Goal: Transaction & Acquisition: Purchase product/service

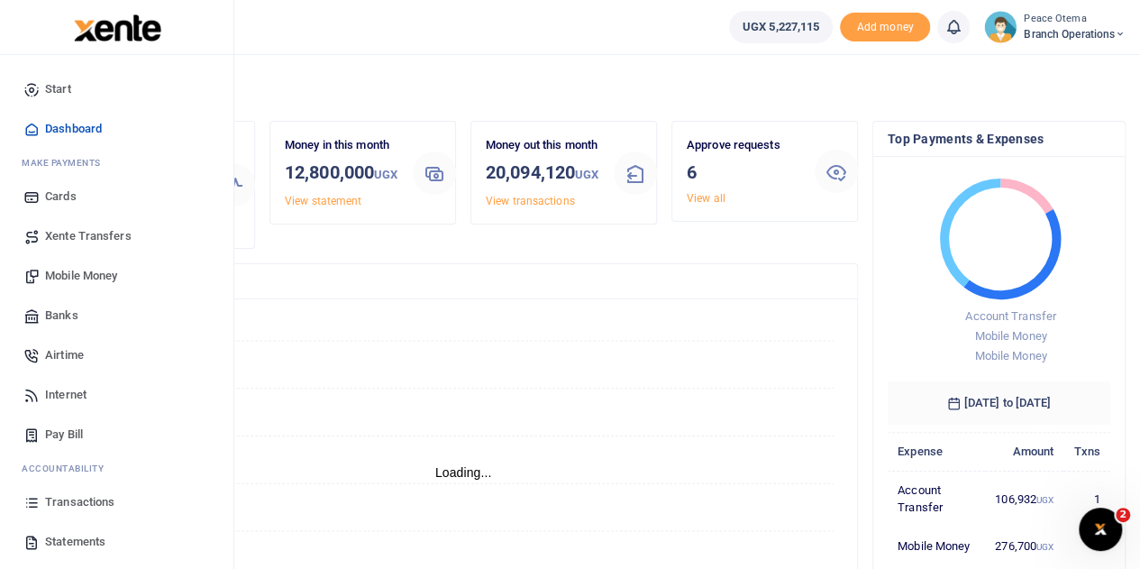
click at [69, 511] on link "Transactions" at bounding box center [116, 502] width 205 height 40
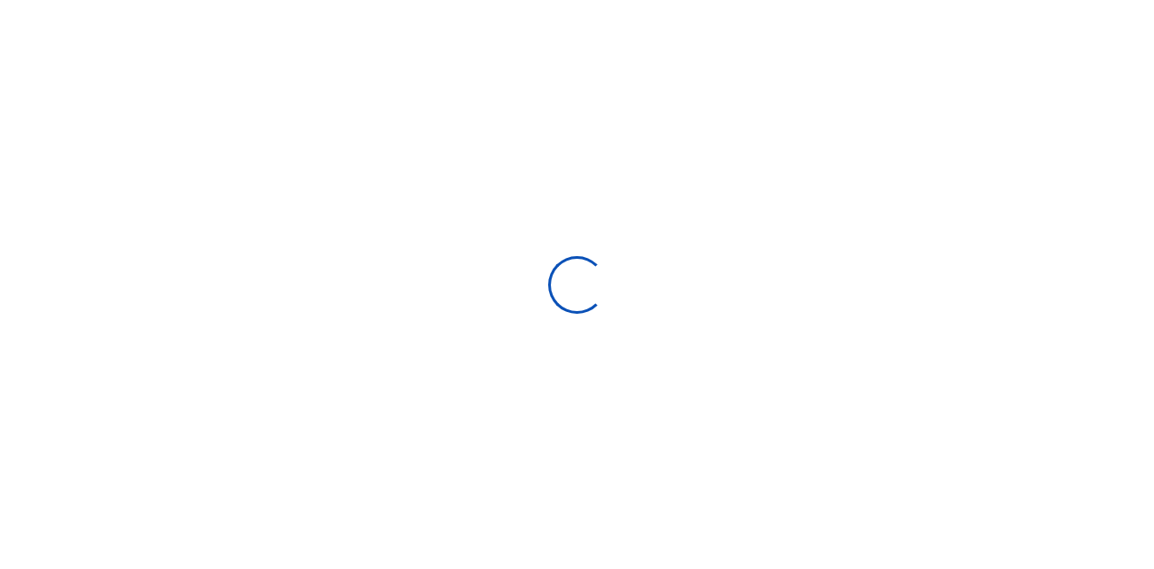
select select
type input "[DATE] - [DATE]"
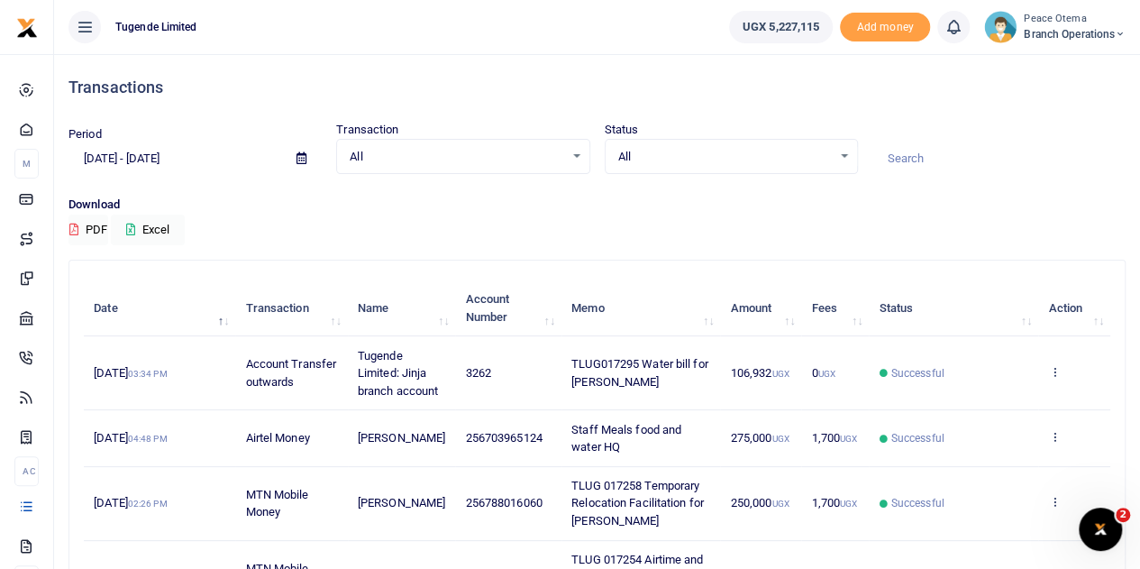
click at [922, 160] on input at bounding box center [999, 158] width 253 height 31
paste input "TLUG-017258"
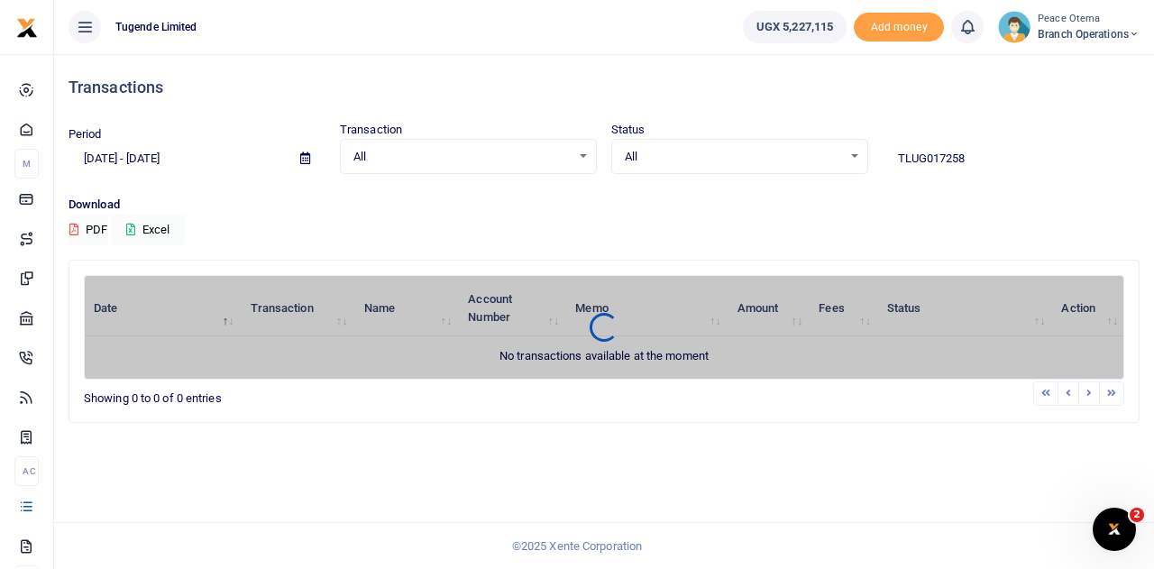
click at [966, 154] on input "TLUG017258" at bounding box center [1011, 158] width 257 height 31
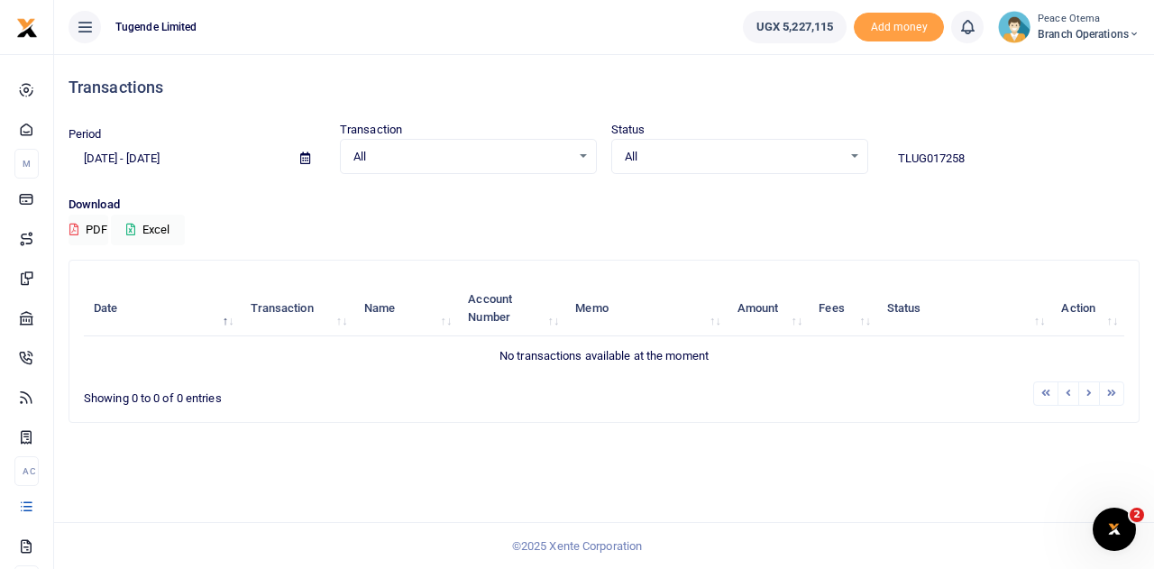
click at [966, 154] on input "TLUG017258" at bounding box center [1011, 158] width 257 height 31
click at [923, 158] on input "TLUG017258" at bounding box center [1011, 158] width 257 height 31
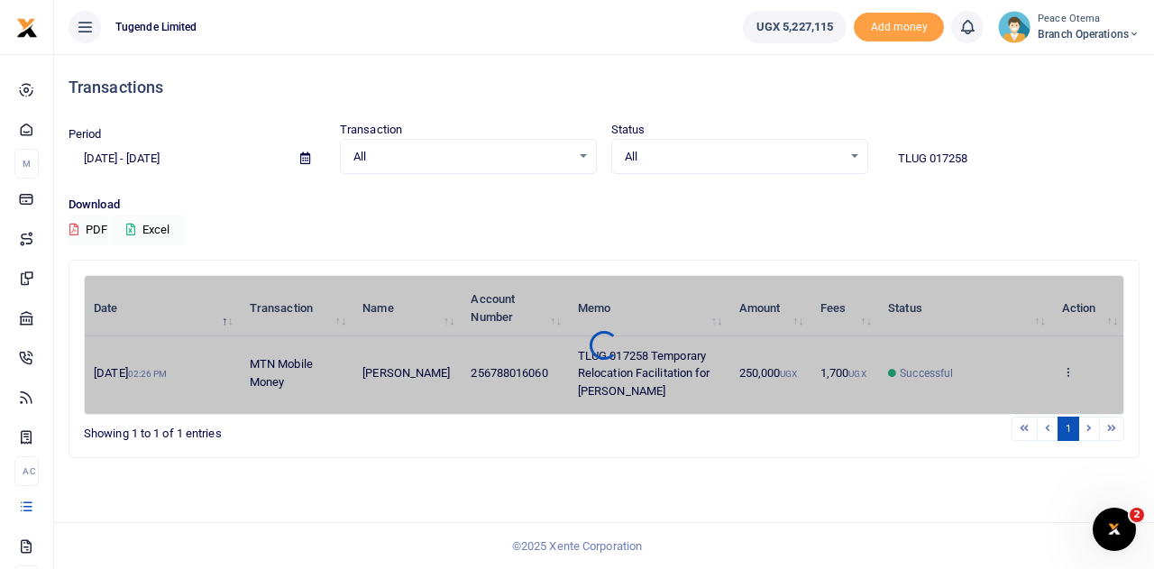
click at [1069, 369] on div "Date Transaction Name Account Number Memo Amount Fees Status Action 13th Oct 20…" at bounding box center [604, 345] width 1040 height 140
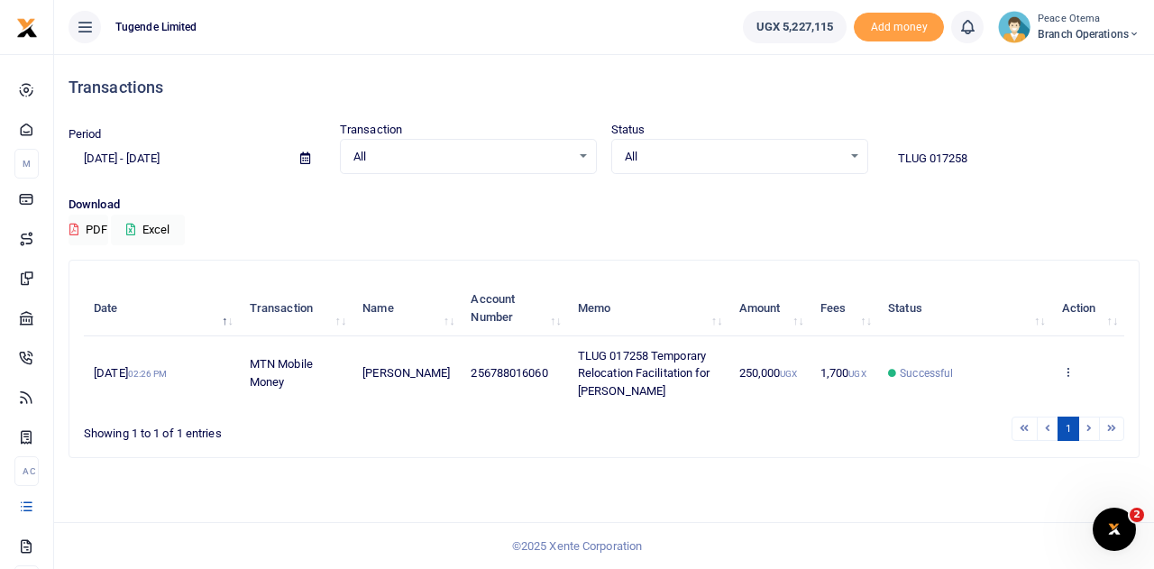
click at [1069, 369] on icon at bounding box center [1068, 371] width 12 height 13
click at [992, 302] on link "View details" at bounding box center [1002, 302] width 142 height 25
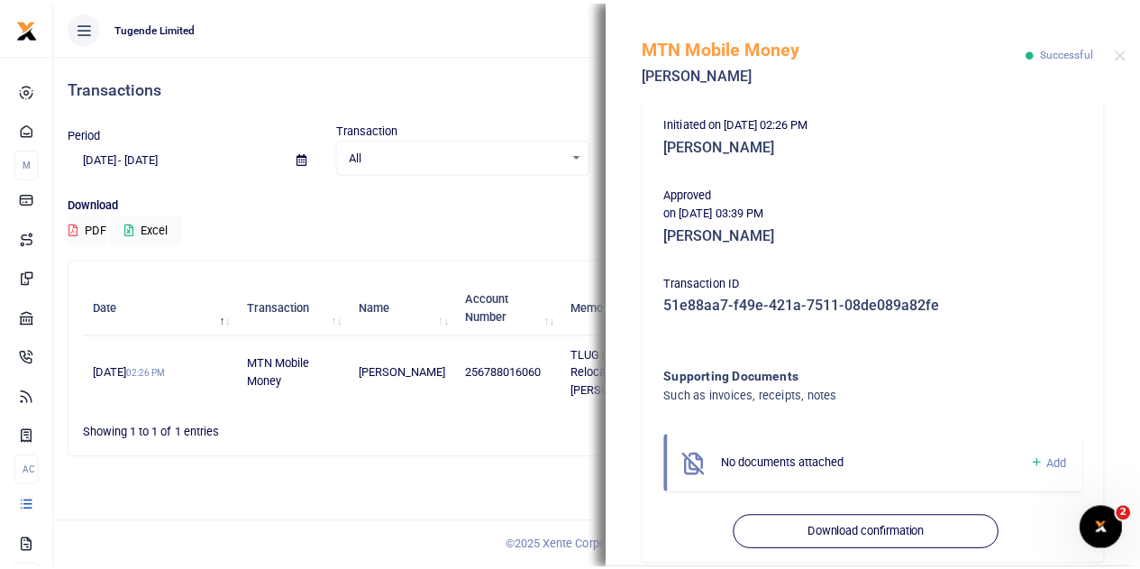
scroll to position [389, 0]
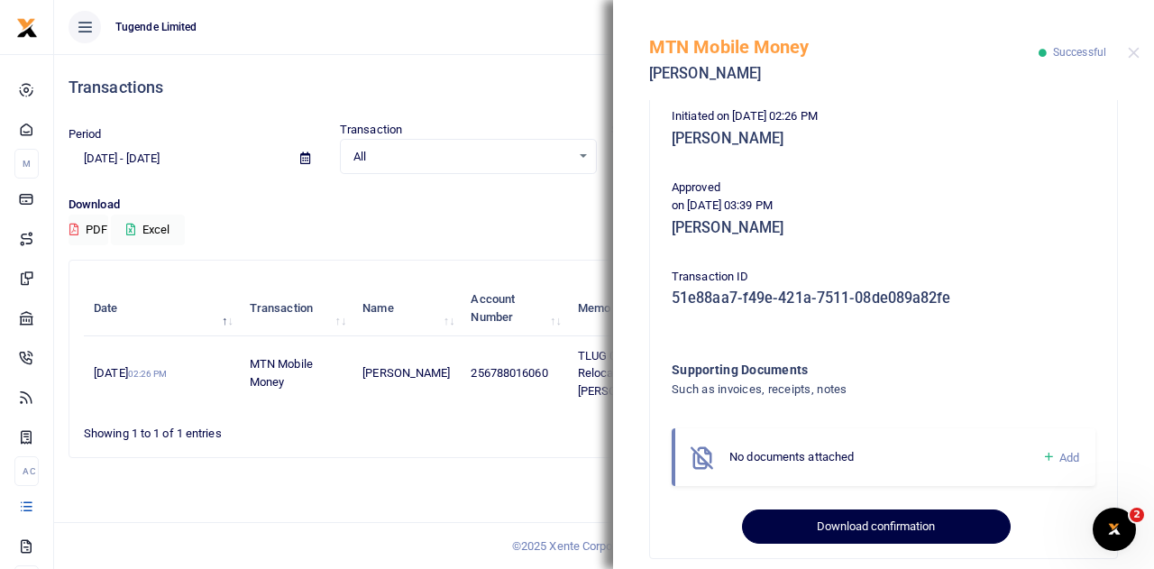
click at [820, 509] on button "Download confirmation" at bounding box center [876, 526] width 268 height 34
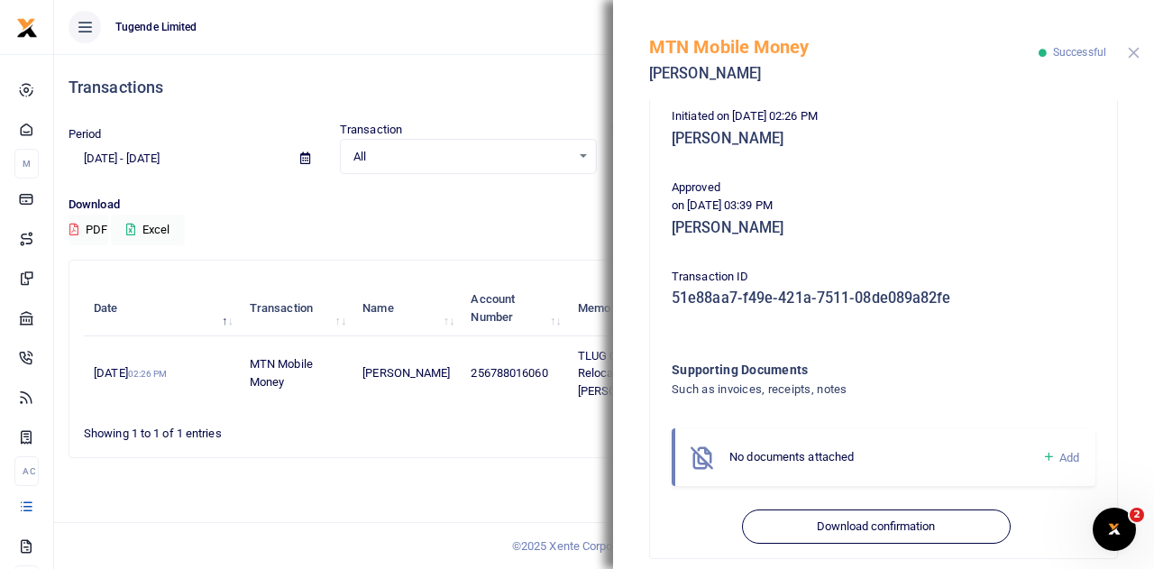
click at [1136, 54] on button "Close" at bounding box center [1134, 53] width 12 height 12
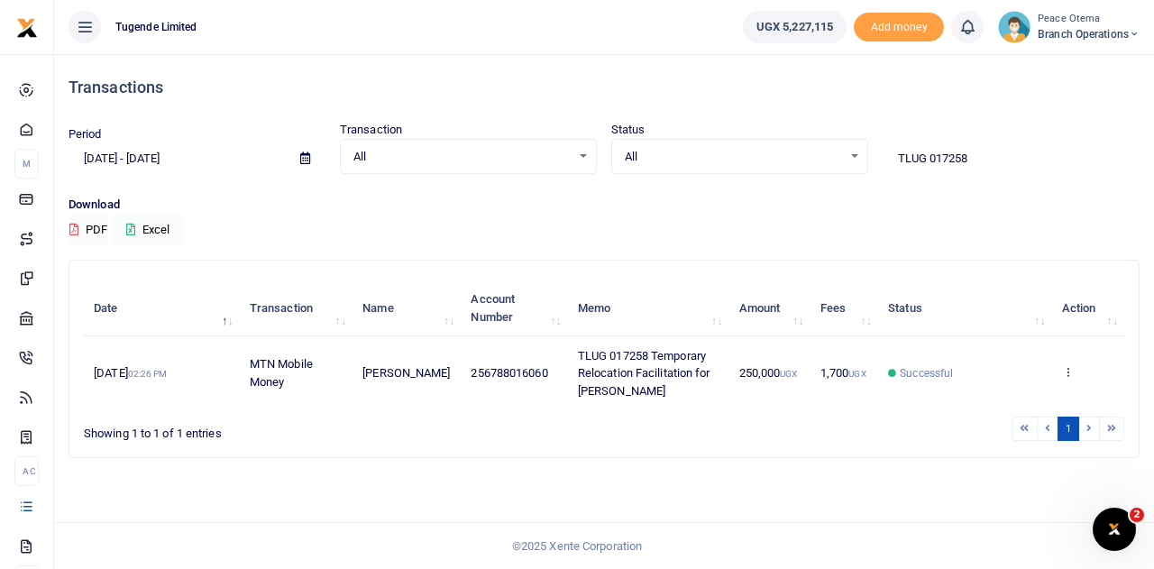
drag, startPoint x: 974, startPoint y: 158, endPoint x: 806, endPoint y: 152, distance: 167.8
click at [806, 152] on div "Period 09/16/2025 - 10/15/2025 Transaction All Select an option... All Airtime …" at bounding box center [603, 147] width 1085 height 53
paste input "-017254"
type input "TLUG-017254"
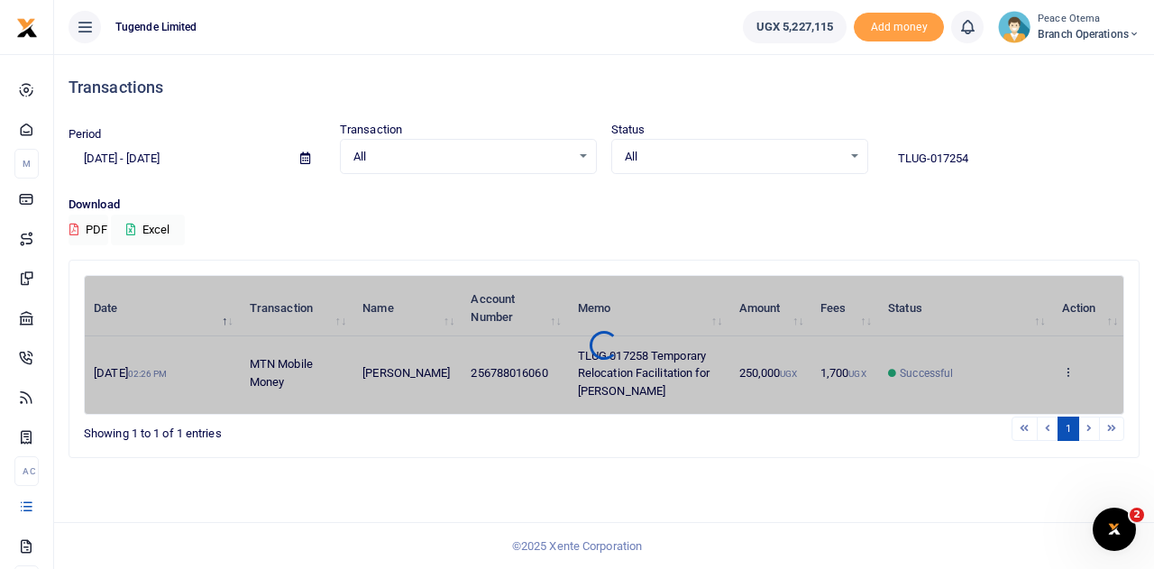
click at [806, 152] on span "All" at bounding box center [733, 157] width 217 height 18
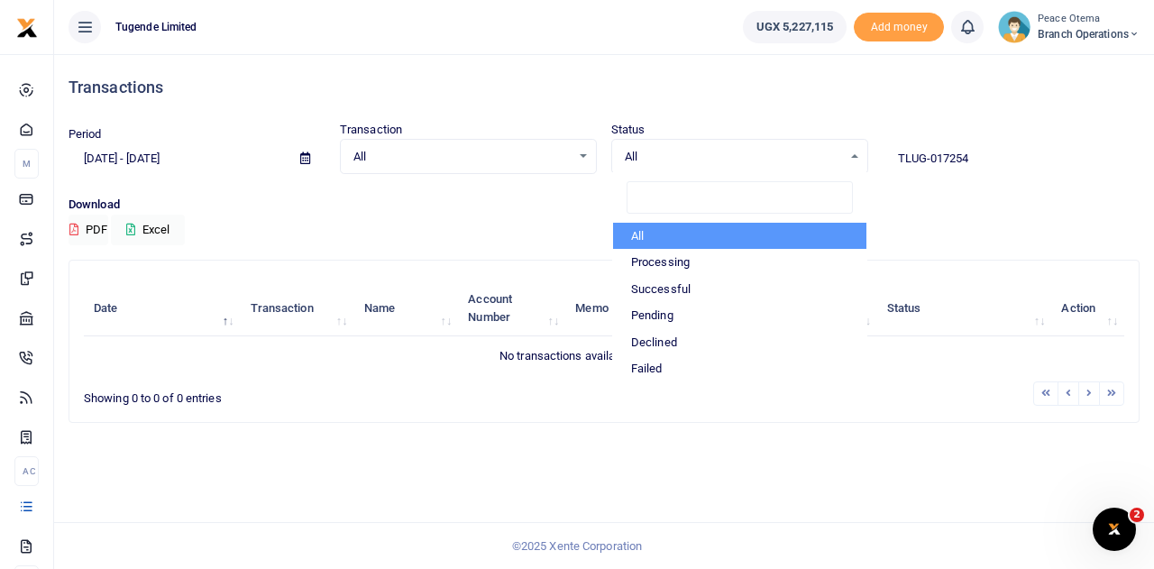
click at [930, 158] on input "TLUG-017254" at bounding box center [1011, 158] width 257 height 31
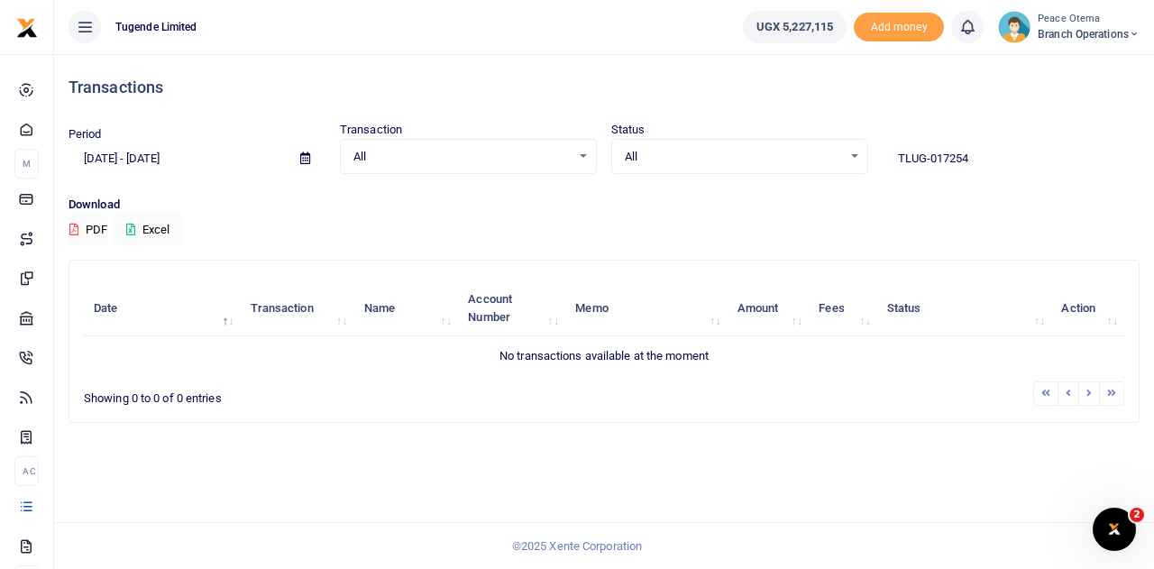
click at [930, 158] on input "TLUG-017254" at bounding box center [1011, 158] width 257 height 31
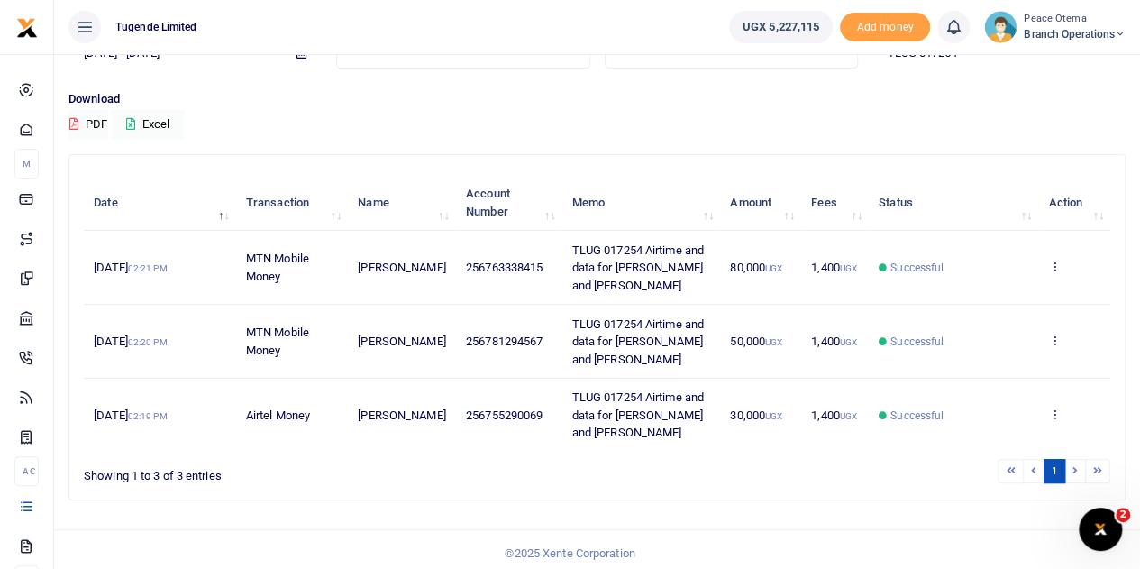
scroll to position [106, 0]
type input "TLUG 017254"
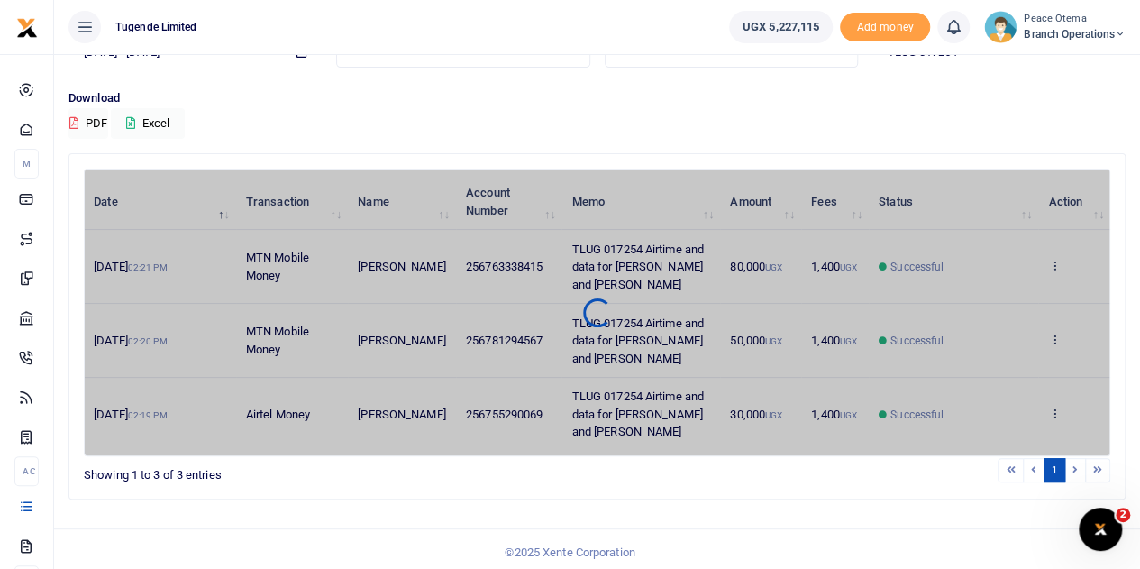
click at [1055, 263] on div "Date Transaction Name Account Number Memo Amount Fees Status Action 13th Oct 20…" at bounding box center [597, 313] width 1027 height 288
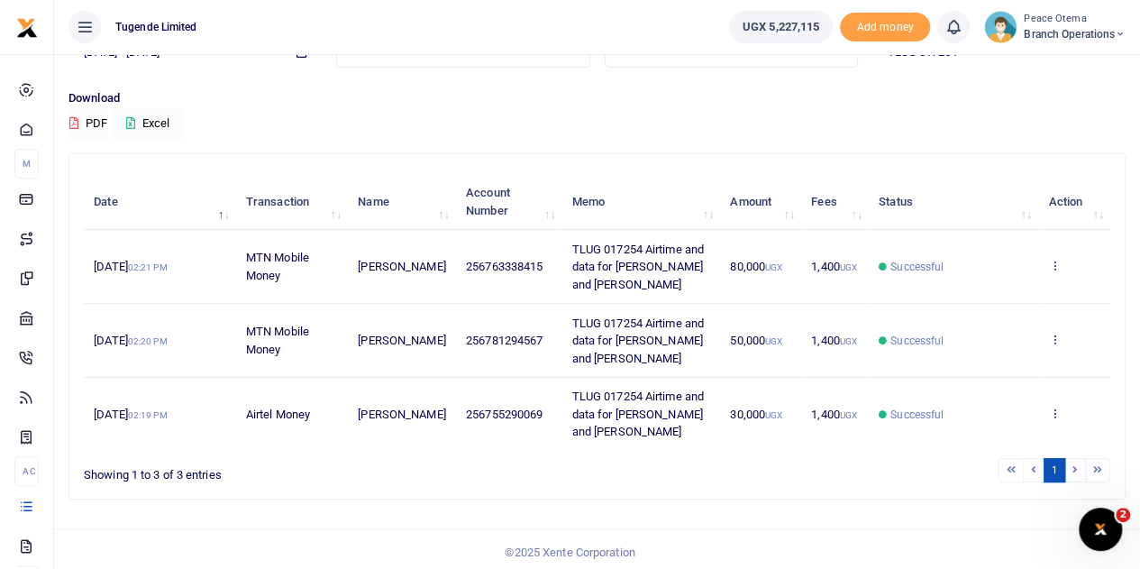
click at [1055, 263] on icon at bounding box center [1054, 265] width 12 height 13
click at [987, 292] on link "View details" at bounding box center [989, 295] width 142 height 25
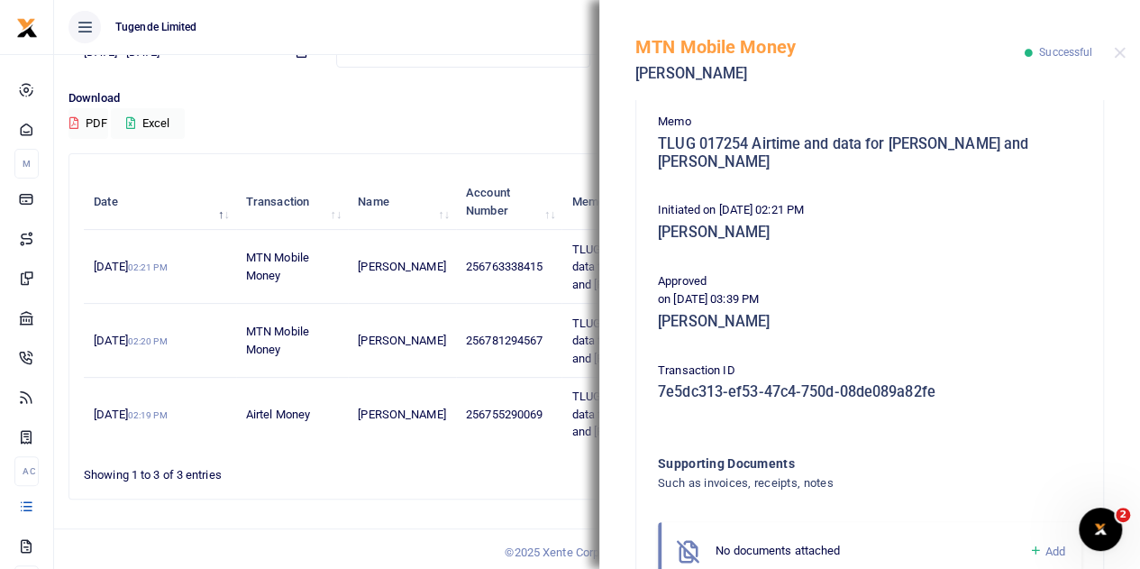
scroll to position [406, 0]
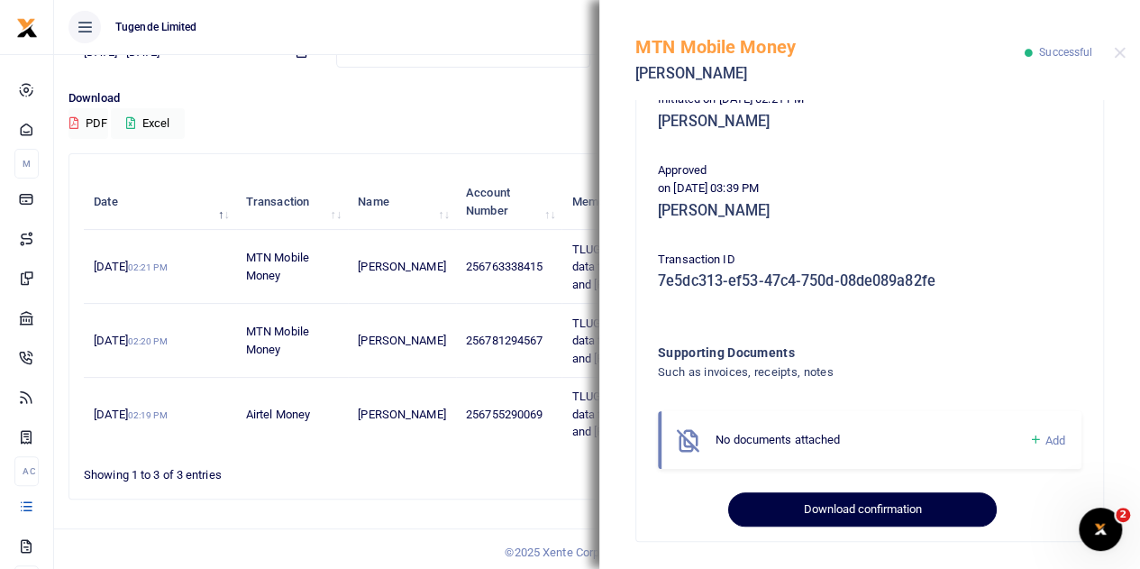
click at [846, 517] on button "Download confirmation" at bounding box center [862, 509] width 268 height 34
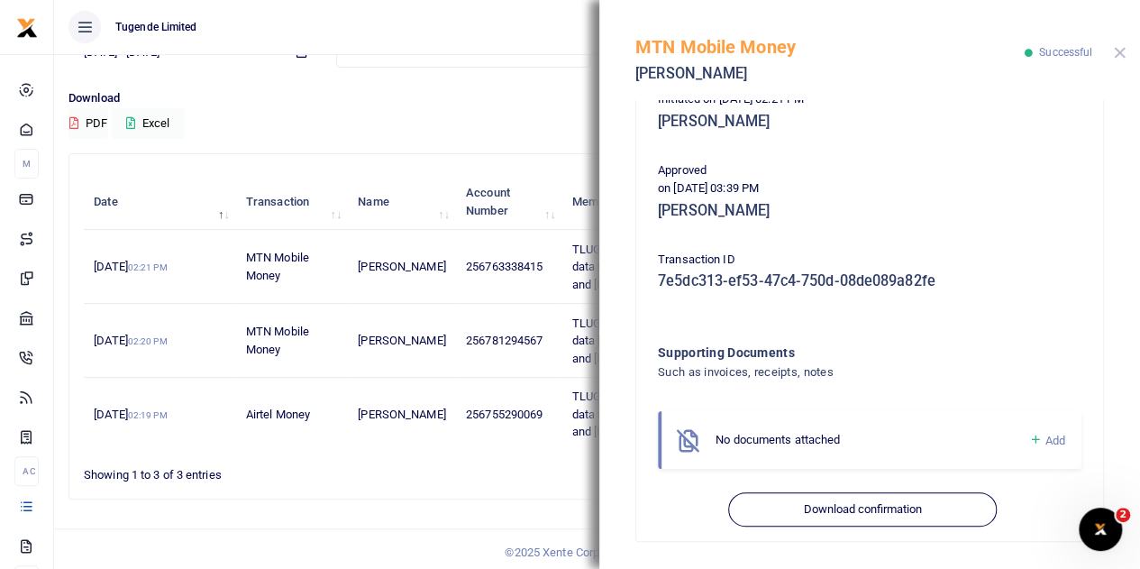
click at [1115, 52] on button "Close" at bounding box center [1120, 53] width 12 height 12
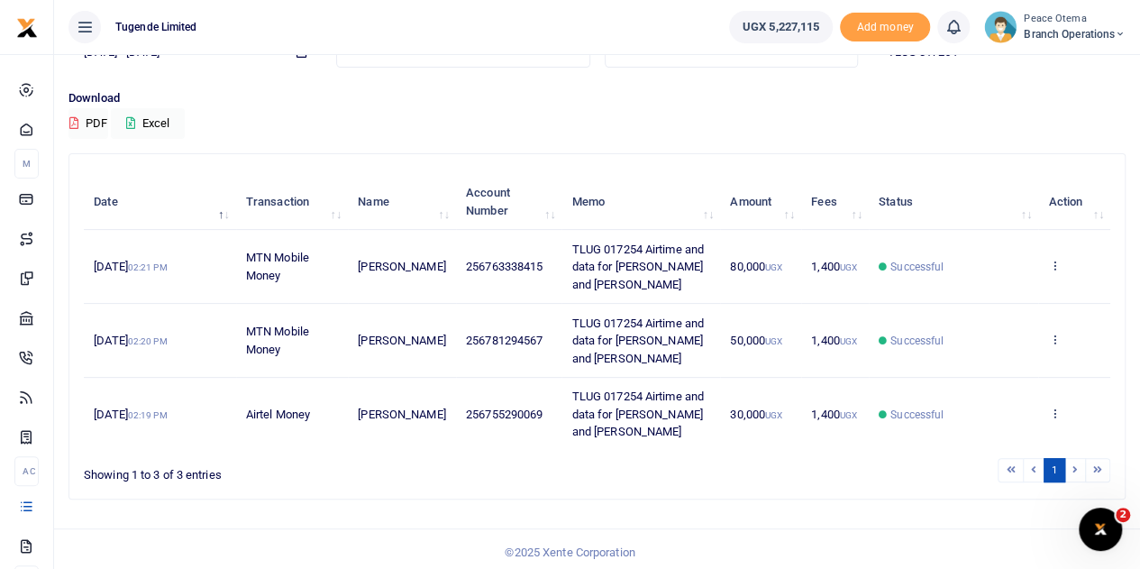
click at [1060, 343] on td "View details Send again" at bounding box center [1075, 341] width 72 height 74
click at [1054, 340] on icon at bounding box center [1054, 339] width 12 height 13
click at [994, 363] on link "View details" at bounding box center [989, 368] width 142 height 25
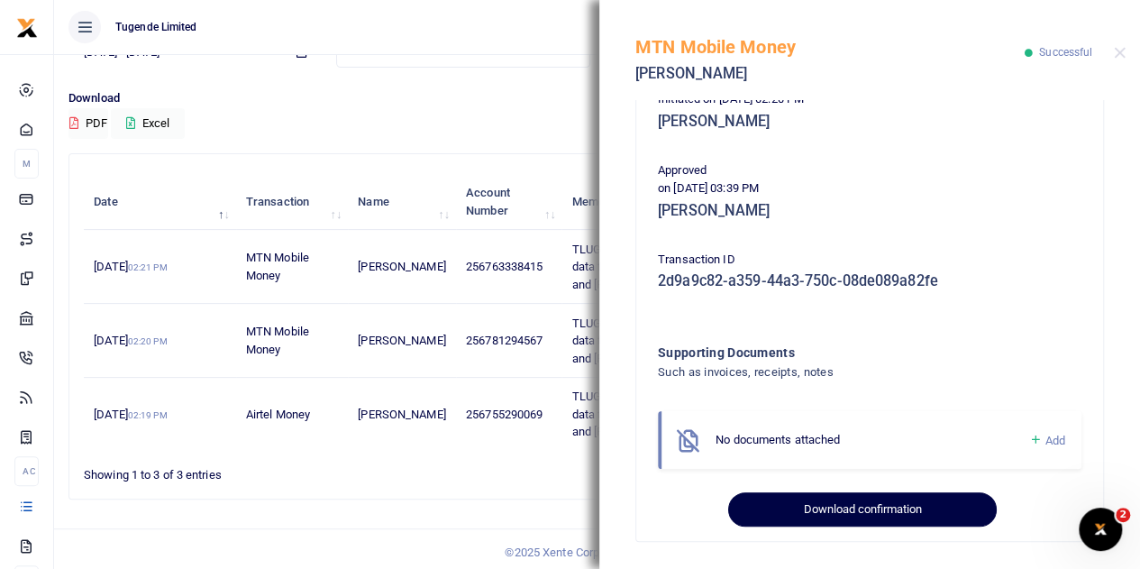
click at [803, 515] on button "Download confirmation" at bounding box center [862, 509] width 268 height 34
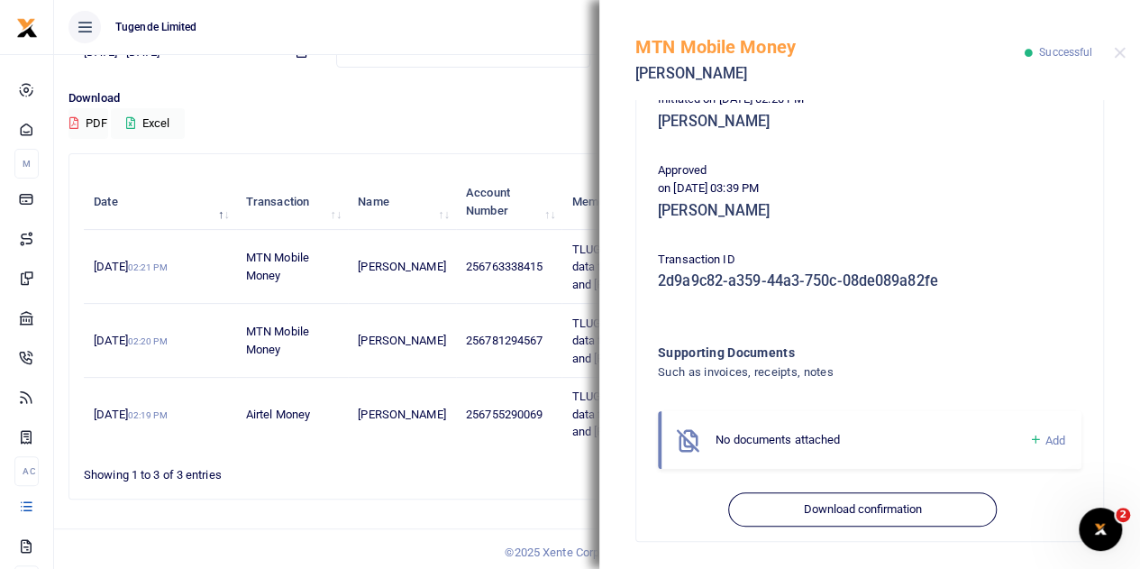
click at [939, 152] on div "Phone number 256781294567 Amount 50,000 UGX Fee 1,400 UGX Total Amount 51,400 U…" at bounding box center [870, 123] width 438 height 807
click at [1115, 51] on button "Close" at bounding box center [1120, 53] width 12 height 12
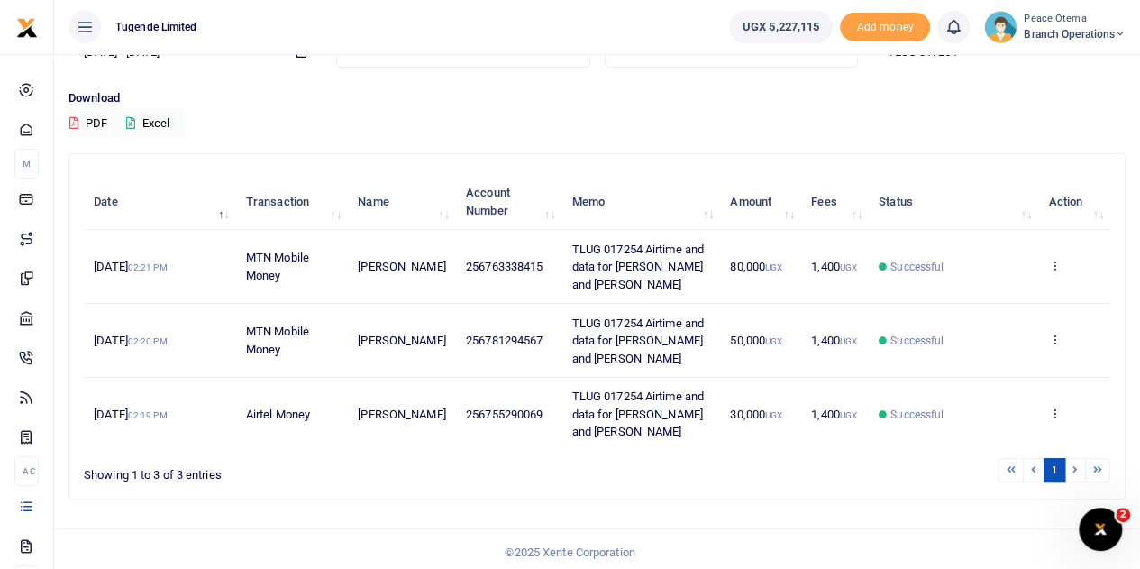
click at [1060, 412] on td "View details Send again" at bounding box center [1075, 414] width 72 height 73
click at [1051, 412] on icon at bounding box center [1054, 413] width 12 height 13
click at [989, 345] on link "View details" at bounding box center [989, 344] width 142 height 25
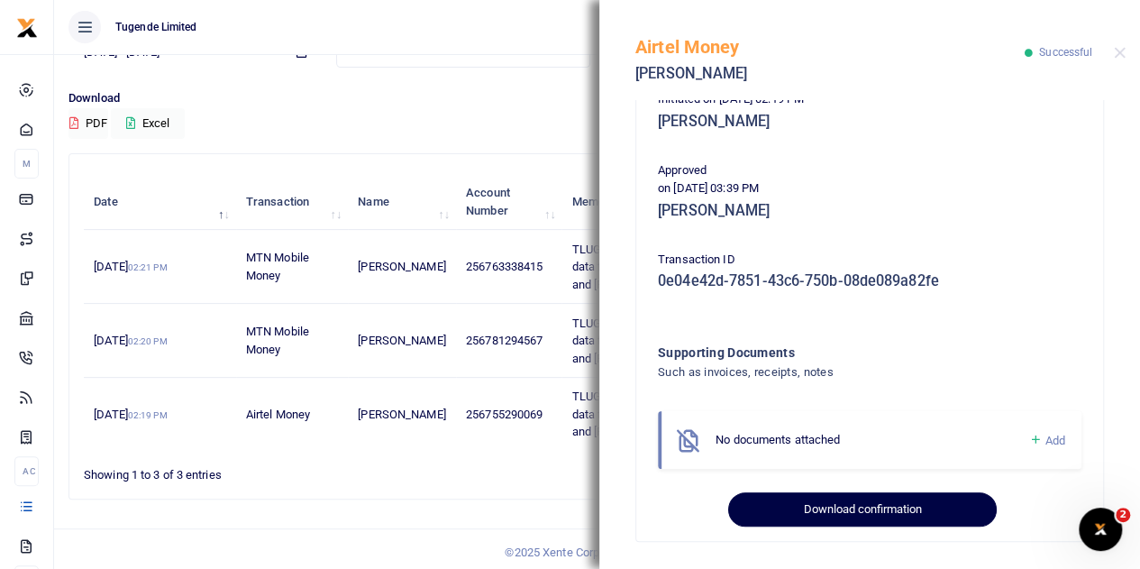
click at [805, 515] on button "Download confirmation" at bounding box center [862, 509] width 268 height 34
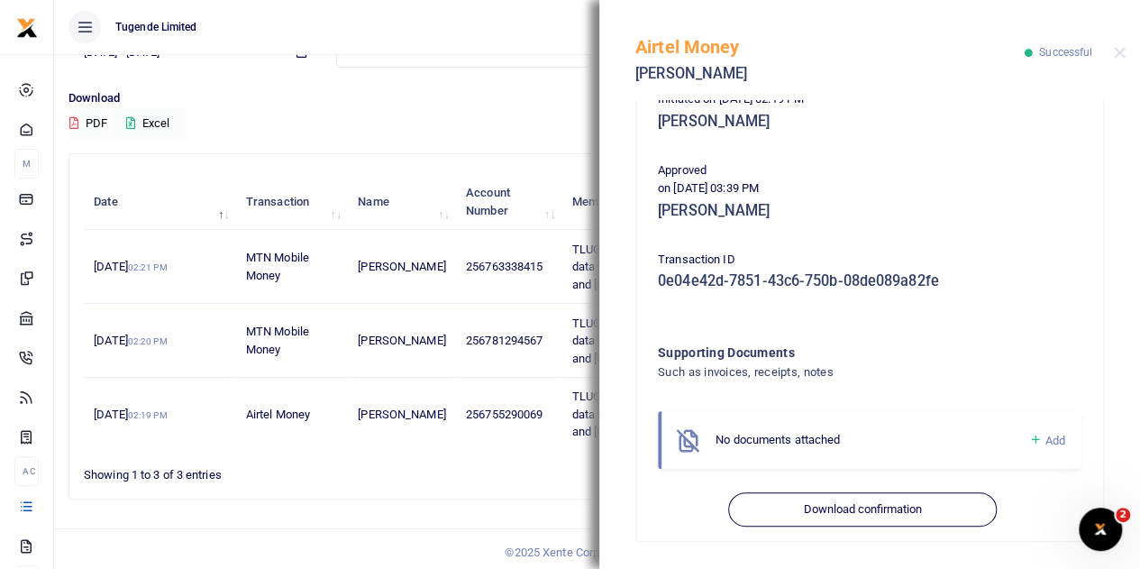
click at [943, 184] on p "on 14th Oct 2025 03:39 PM" at bounding box center [870, 188] width 424 height 19
click at [1118, 55] on button "Close" at bounding box center [1120, 53] width 12 height 12
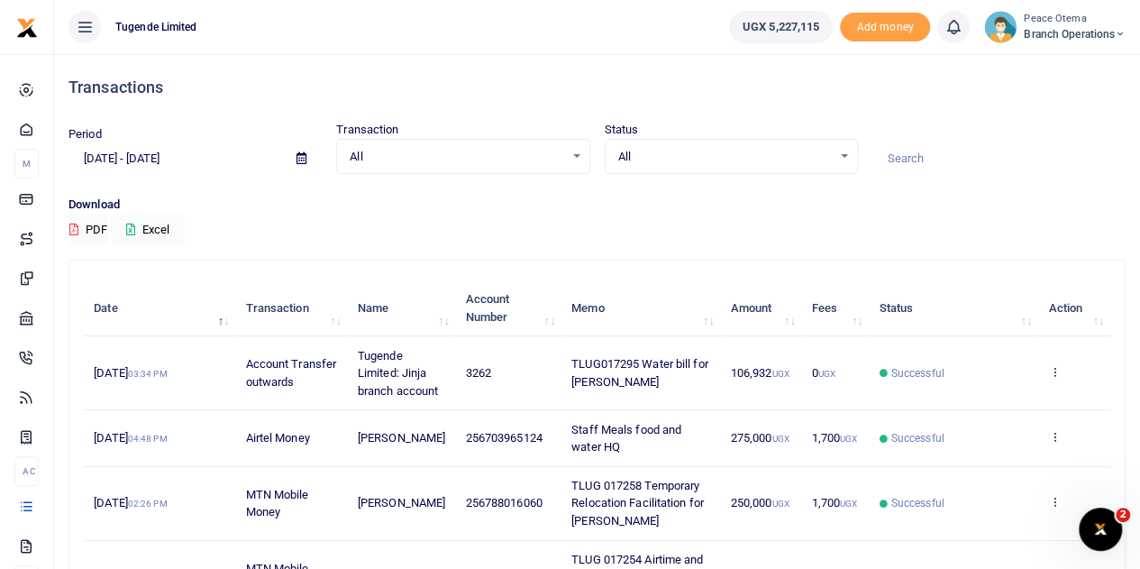
click at [903, 160] on input at bounding box center [999, 158] width 253 height 31
paste input "TLUG-016899"
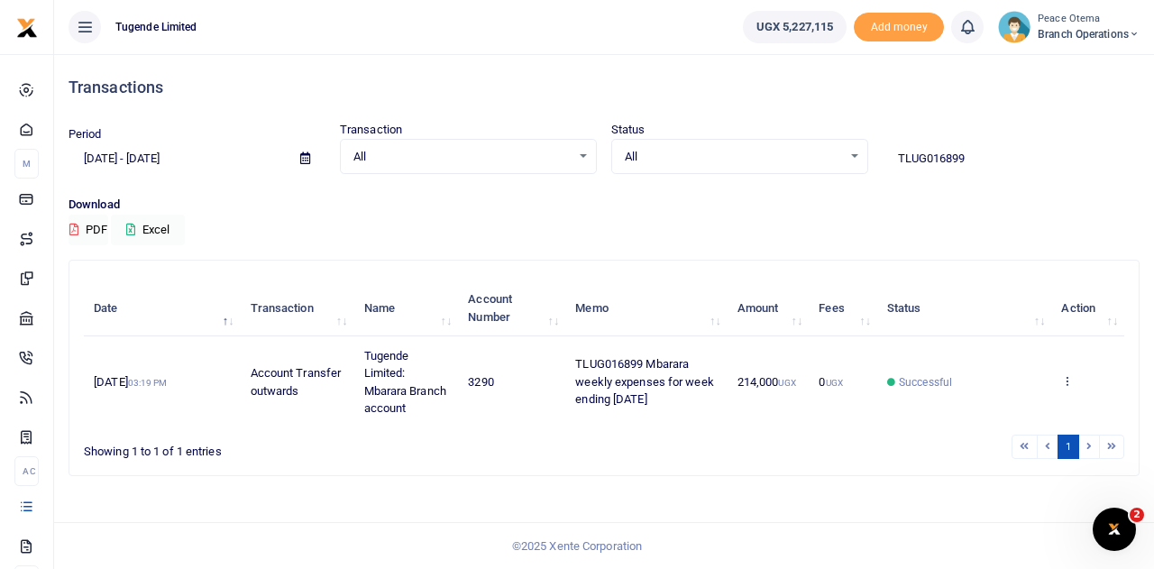
drag, startPoint x: 977, startPoint y: 163, endPoint x: 792, endPoint y: 142, distance: 186.1
click at [792, 142] on div "Period 09/16/2025 - 10/15/2025 Transaction All Select an option... All Airtime …" at bounding box center [603, 147] width 1085 height 53
paste input "-017125"
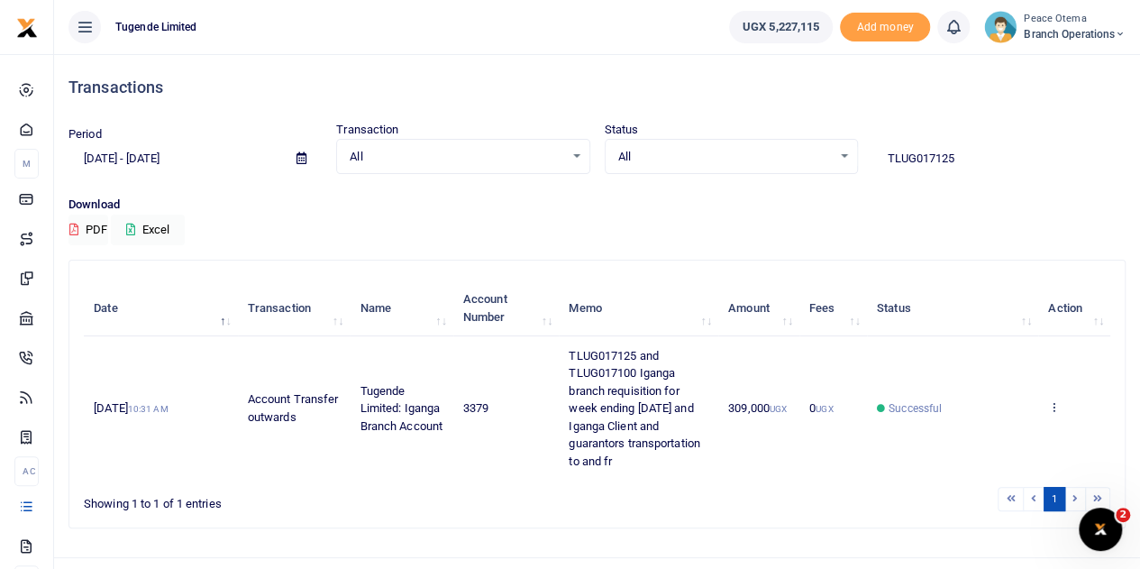
drag, startPoint x: 963, startPoint y: 168, endPoint x: 795, endPoint y: 149, distance: 168.8
click at [795, 149] on div "Period 09/16/2025 - 10/15/2025 Transaction All Select an option... All Airtime …" at bounding box center [597, 147] width 1072 height 53
paste input "-017118"
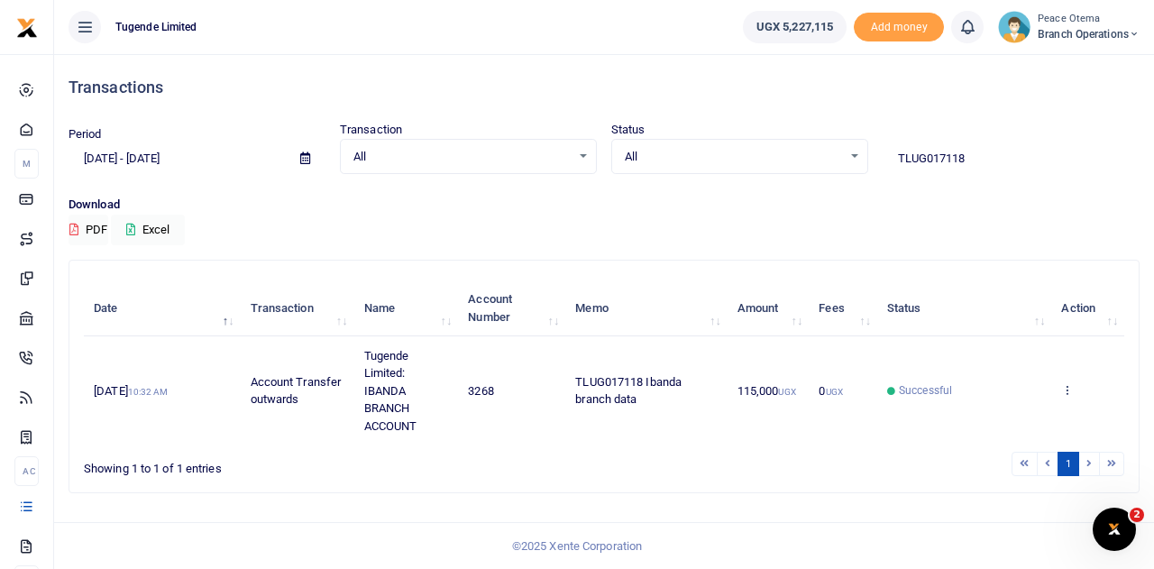
drag, startPoint x: 972, startPoint y: 158, endPoint x: 819, endPoint y: 143, distance: 153.9
click at [819, 143] on div "Period 09/16/2025 - 10/15/2025 Transaction All Select an option... All Airtime …" at bounding box center [603, 147] width 1085 height 53
paste input "-017126"
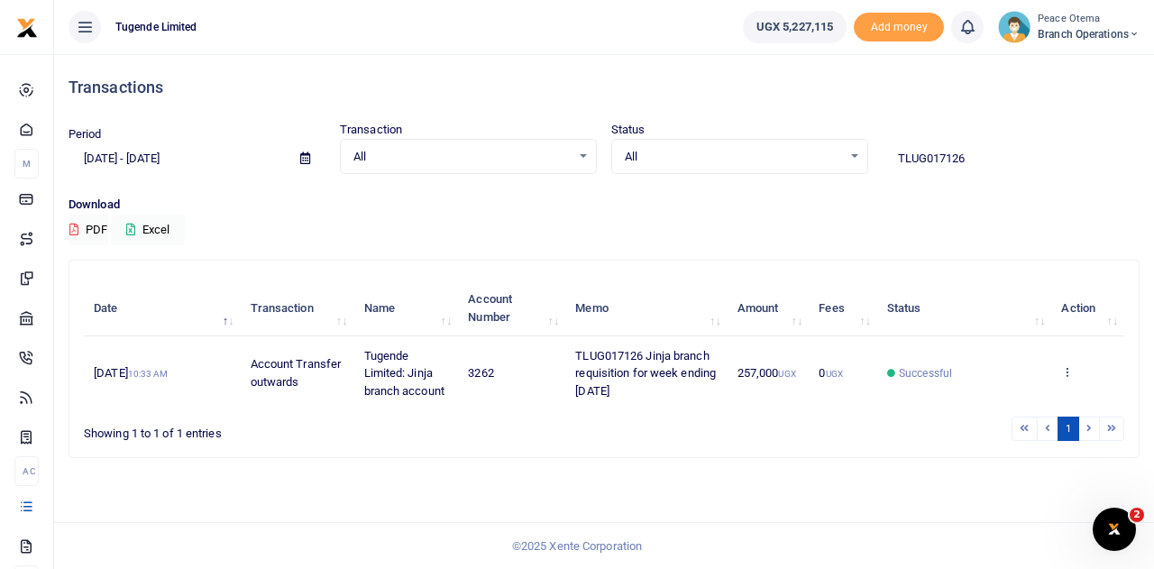
drag, startPoint x: 975, startPoint y: 157, endPoint x: 789, endPoint y: 149, distance: 186.8
click at [789, 149] on div "Period 09/16/2025 - 10/15/2025 Transaction All Select an option... All Airtime …" at bounding box center [603, 147] width 1085 height 53
paste input "-01709"
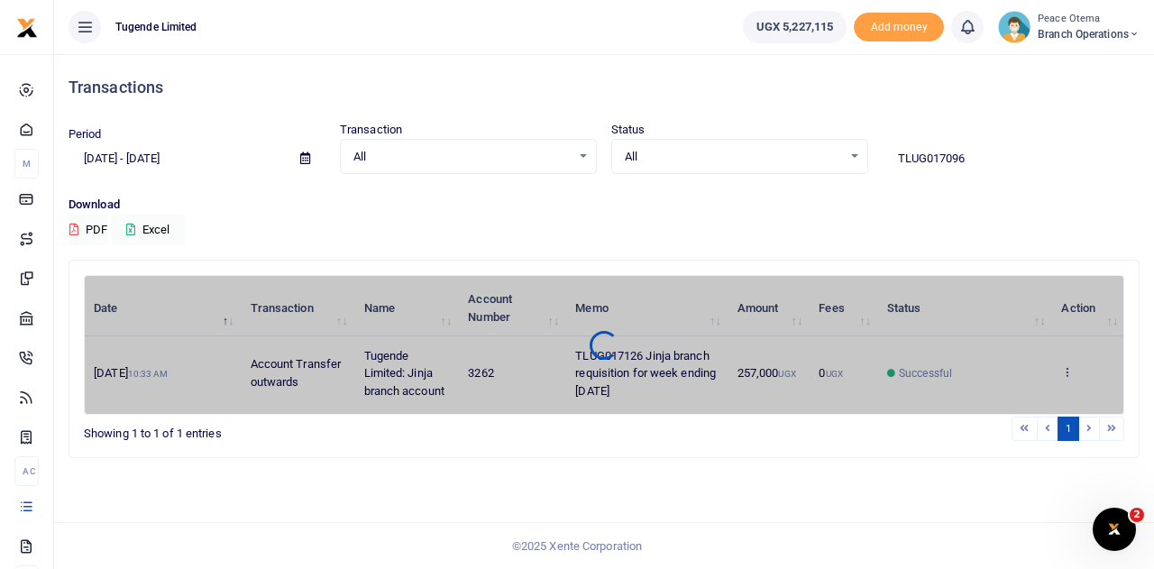
click at [970, 156] on input "TLUG017096" at bounding box center [1011, 158] width 257 height 31
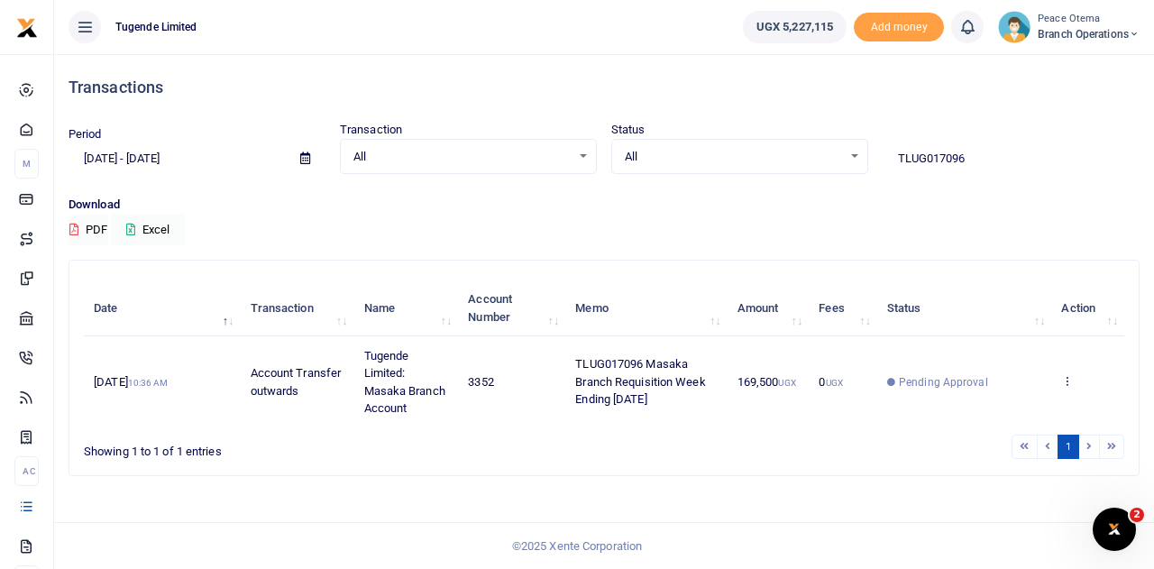
drag, startPoint x: 980, startPoint y: 158, endPoint x: 849, endPoint y: 159, distance: 130.7
click at [849, 159] on div "Period 09/16/2025 - 10/15/2025 Transaction All Select an option... All Airtime …" at bounding box center [603, 147] width 1085 height 53
paste input "-017112"
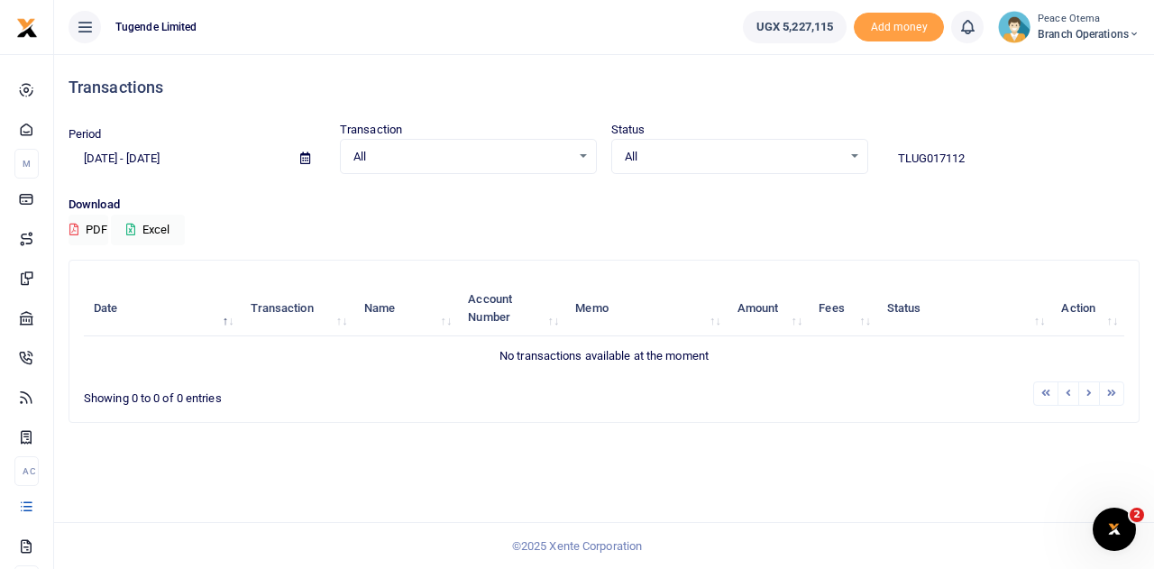
click at [970, 157] on input "TLUG017112" at bounding box center [1011, 158] width 257 height 31
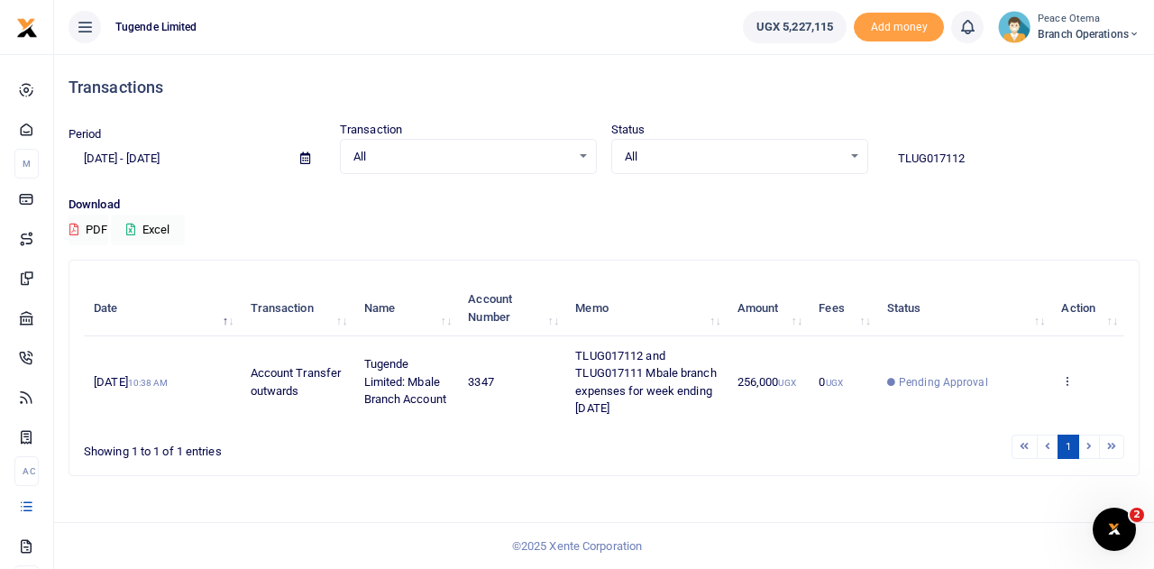
drag, startPoint x: 1002, startPoint y: 158, endPoint x: 804, endPoint y: 152, distance: 197.5
click at [804, 152] on div "Period 09/16/2025 - 10/15/2025 Transaction All Select an option... All Airtime …" at bounding box center [603, 147] width 1085 height 53
paste input "-017151"
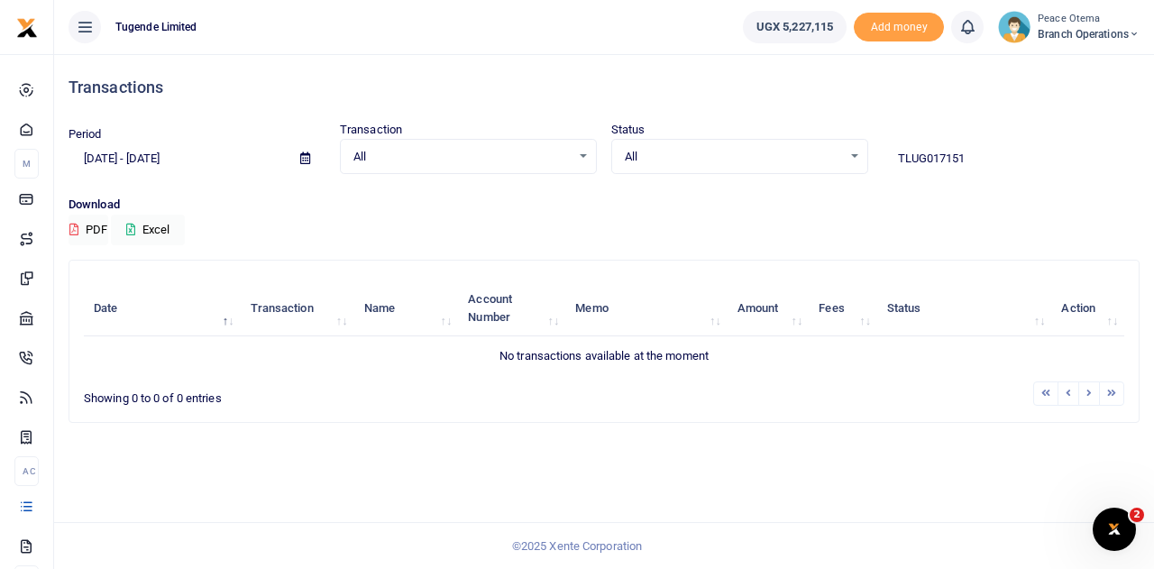
click at [968, 156] on input "TLUG017151" at bounding box center [1011, 158] width 257 height 31
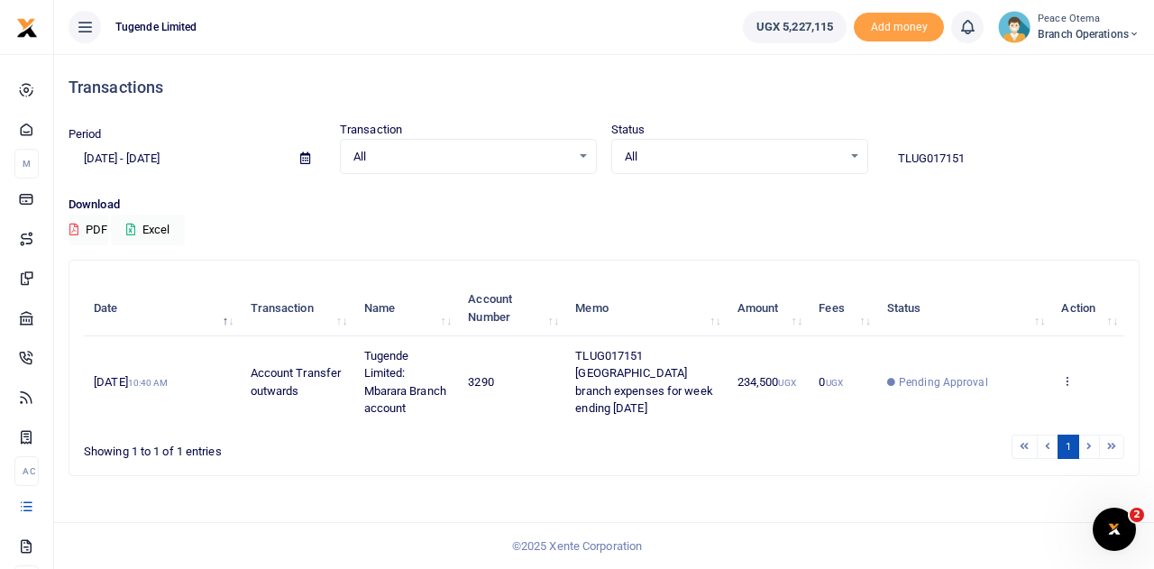
drag, startPoint x: 983, startPoint y: 158, endPoint x: 792, endPoint y: 132, distance: 192.0
click at [792, 132] on div "Period 09/16/2025 - 10/15/2025 Transaction All Select an option... All Airtime …" at bounding box center [603, 147] width 1085 height 53
paste input "-017142"
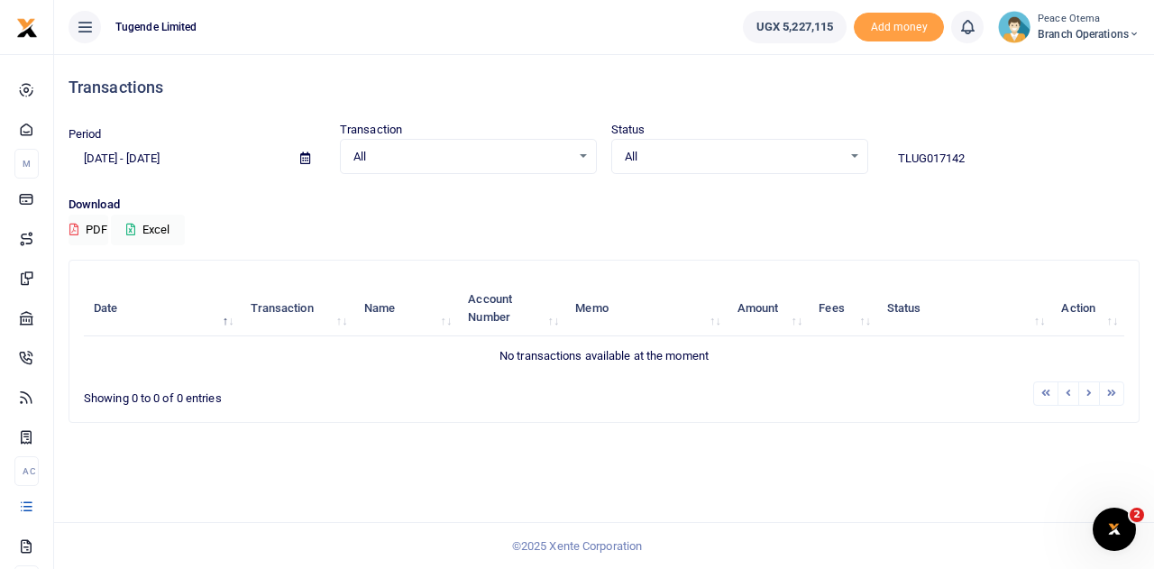
click at [965, 157] on input "TLUG017142" at bounding box center [1011, 158] width 257 height 31
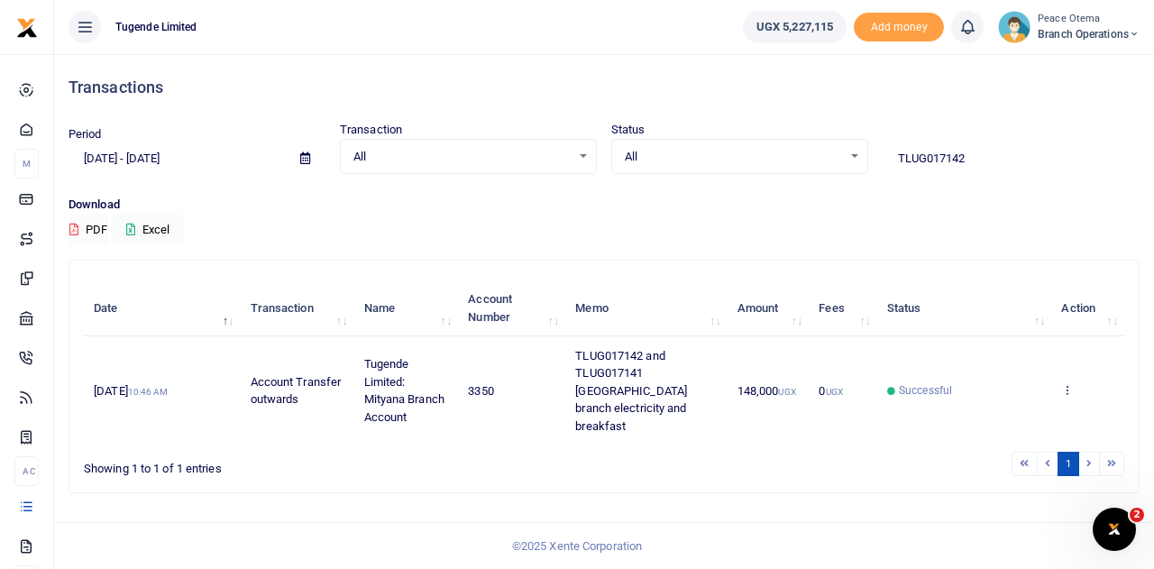
drag, startPoint x: 992, startPoint y: 152, endPoint x: 711, endPoint y: 172, distance: 281.1
click at [711, 172] on div "Period 09/16/2025 - 10/15/2025 Transaction All Select an option... All Airtime …" at bounding box center [603, 147] width 1085 height 53
paste input "-017121"
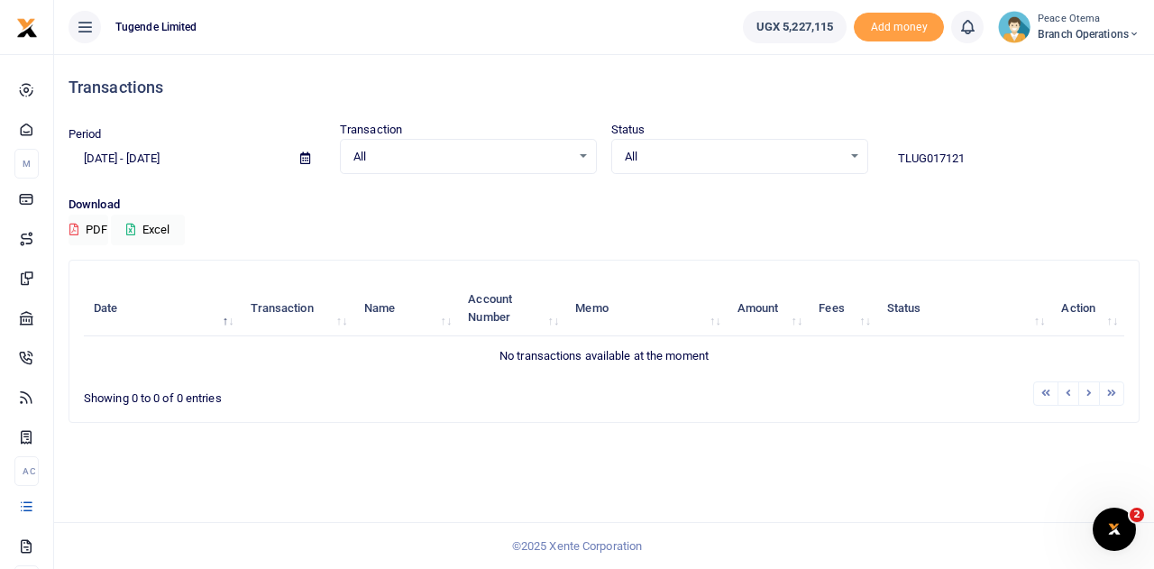
click at [977, 160] on input "TLUG017121" at bounding box center [1011, 158] width 257 height 31
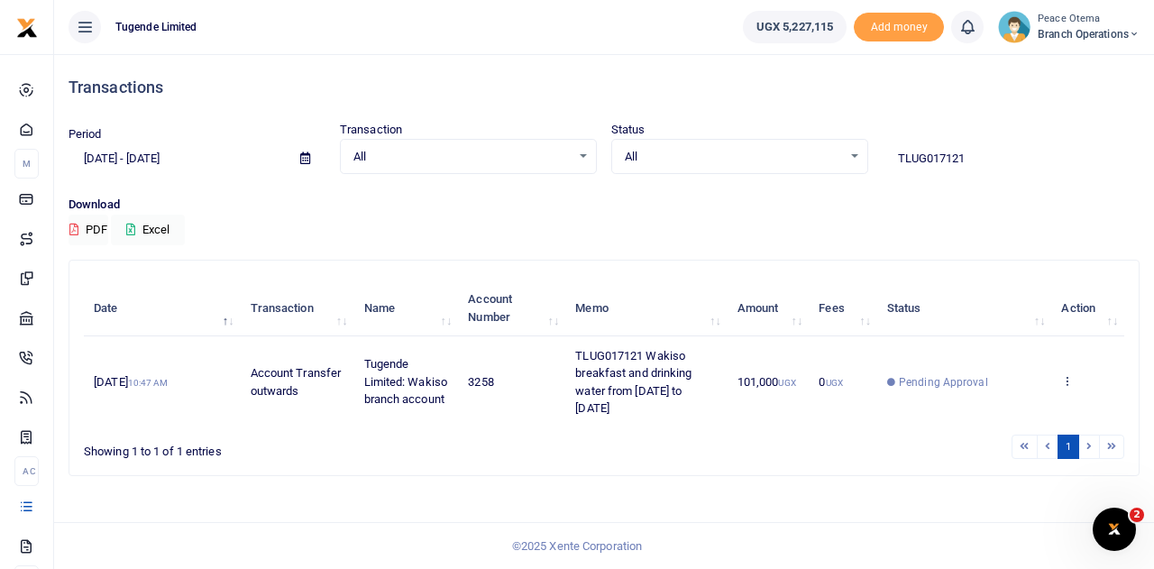
drag, startPoint x: 984, startPoint y: 157, endPoint x: 797, endPoint y: 155, distance: 187.5
click at [797, 155] on div "Period 09/16/2025 - 10/15/2025 Transaction All Select an option... All Airtime …" at bounding box center [603, 147] width 1085 height 53
paste input "-017295"
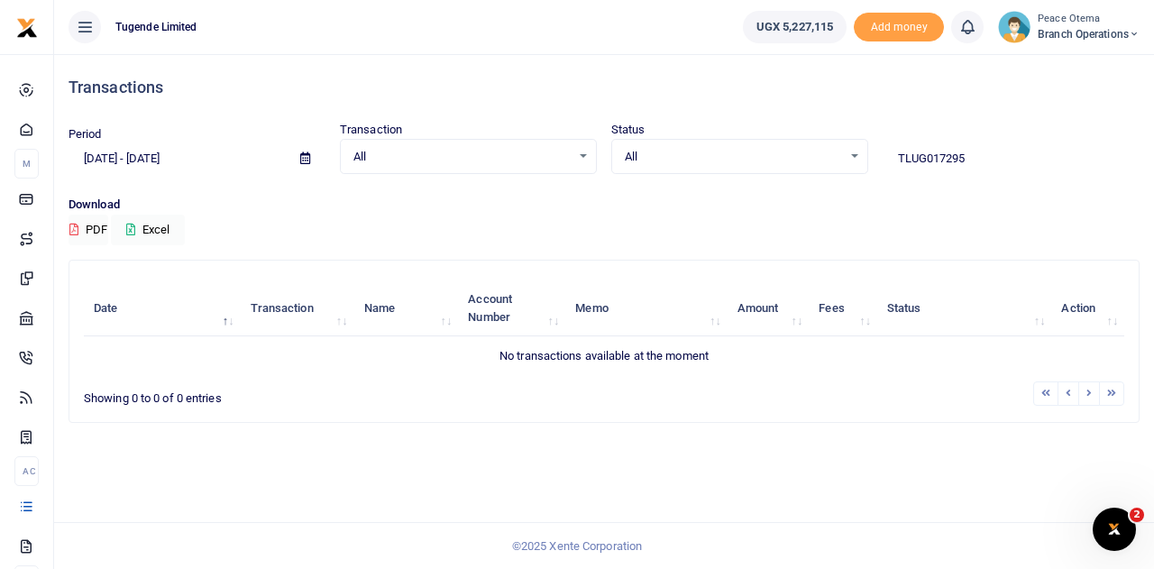
click at [968, 156] on input "TLUG017295" at bounding box center [1011, 158] width 257 height 31
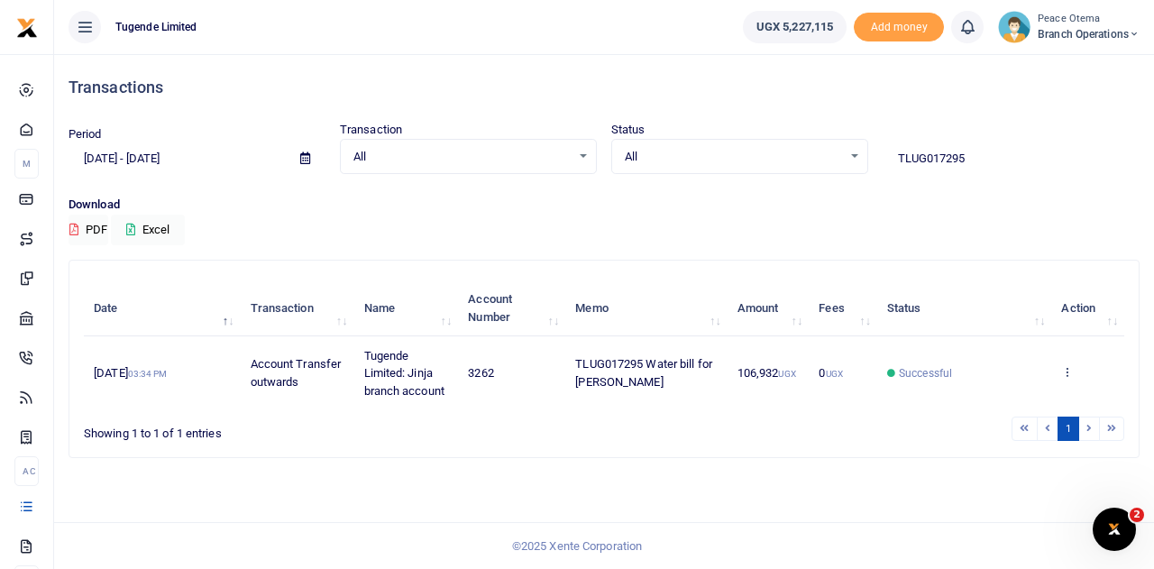
drag, startPoint x: 980, startPoint y: 150, endPoint x: 804, endPoint y: 148, distance: 175.8
click at [804, 148] on div "Period 09/16/2025 - 10/15/2025 Transaction All Select an option... All Airtime …" at bounding box center [603, 147] width 1085 height 53
paste input "-017121"
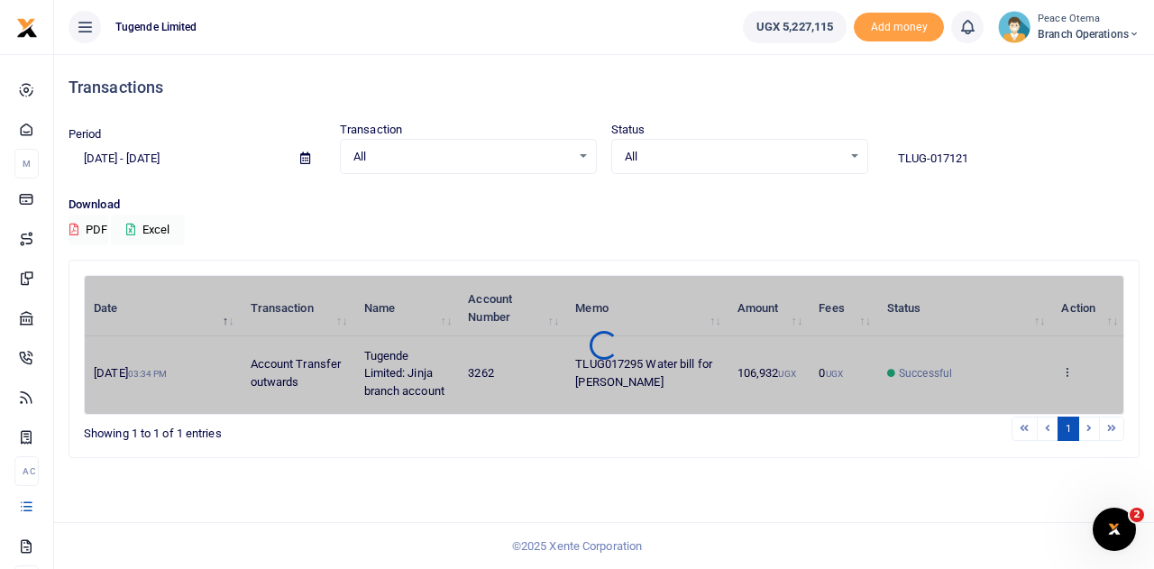
click at [804, 148] on span "All" at bounding box center [733, 157] width 217 height 18
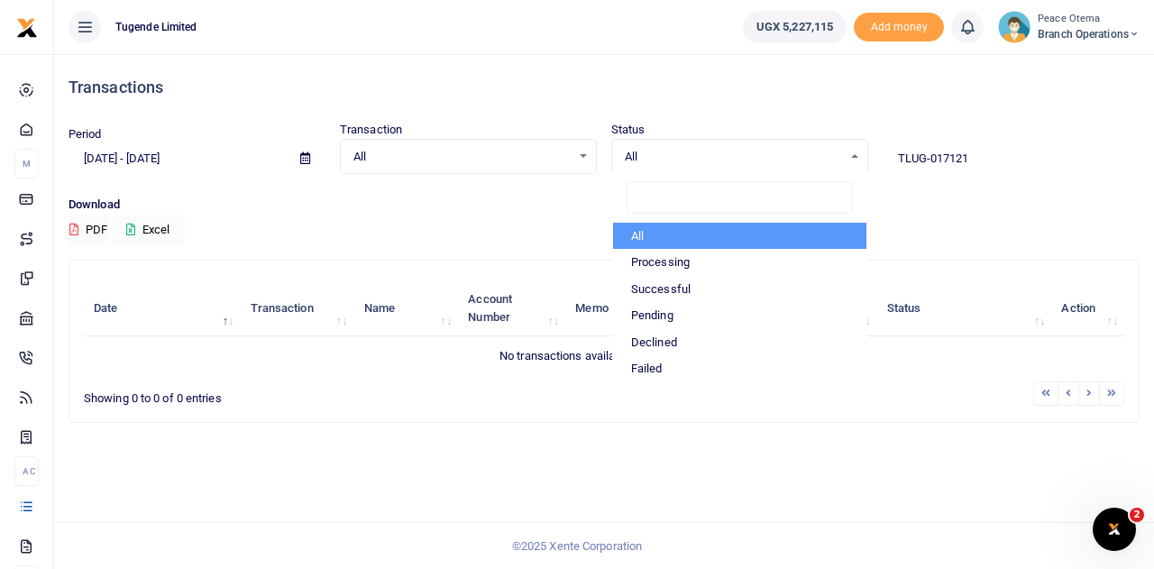
click at [940, 160] on input "TLUG-017121" at bounding box center [1011, 158] width 257 height 31
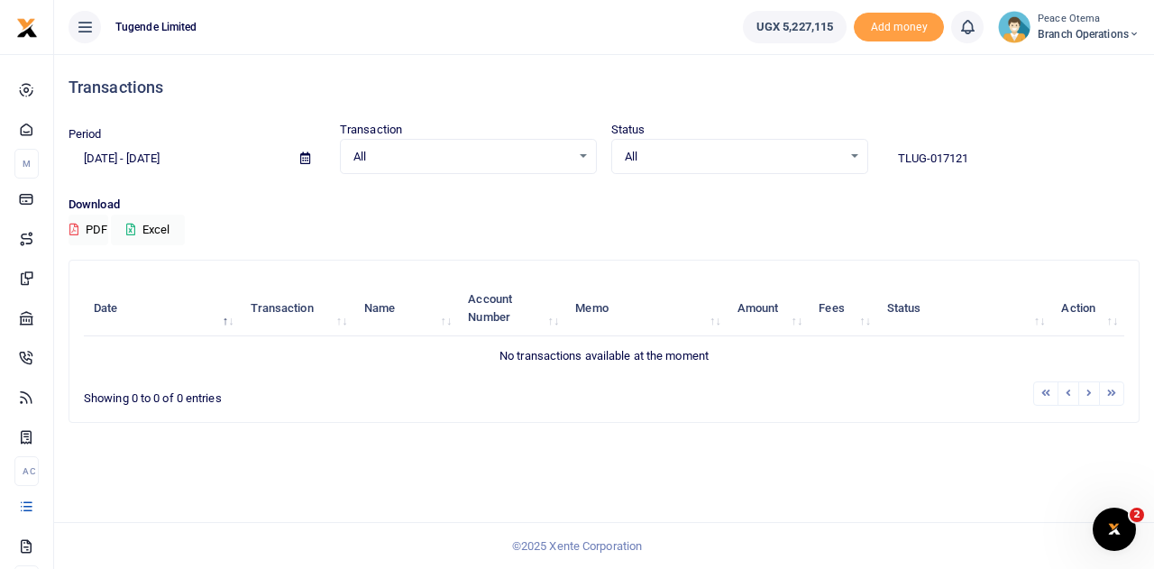
click at [940, 160] on input "TLUG-017121" at bounding box center [1011, 158] width 257 height 31
click at [979, 156] on input "TLUG-017121" at bounding box center [1011, 158] width 257 height 31
click at [979, 156] on input "TLUG017121" at bounding box center [1011, 158] width 257 height 31
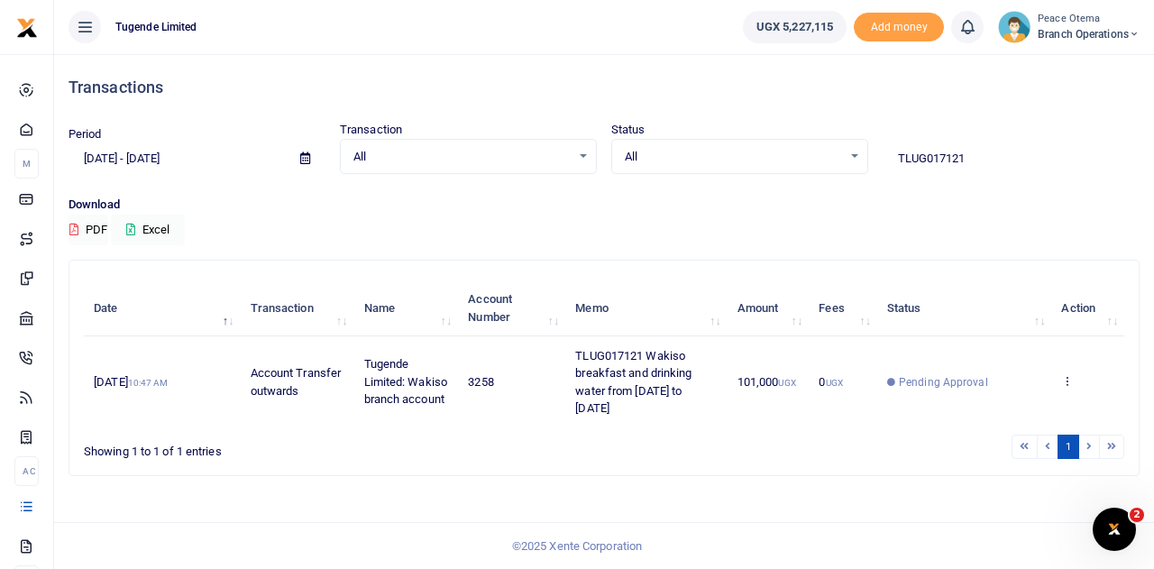
drag, startPoint x: 972, startPoint y: 162, endPoint x: 772, endPoint y: 149, distance: 200.6
click at [772, 149] on div "Period 09/16/2025 - 10/15/2025 Transaction All Select an option... All Airtime …" at bounding box center [603, 147] width 1085 height 53
paste input "-01720"
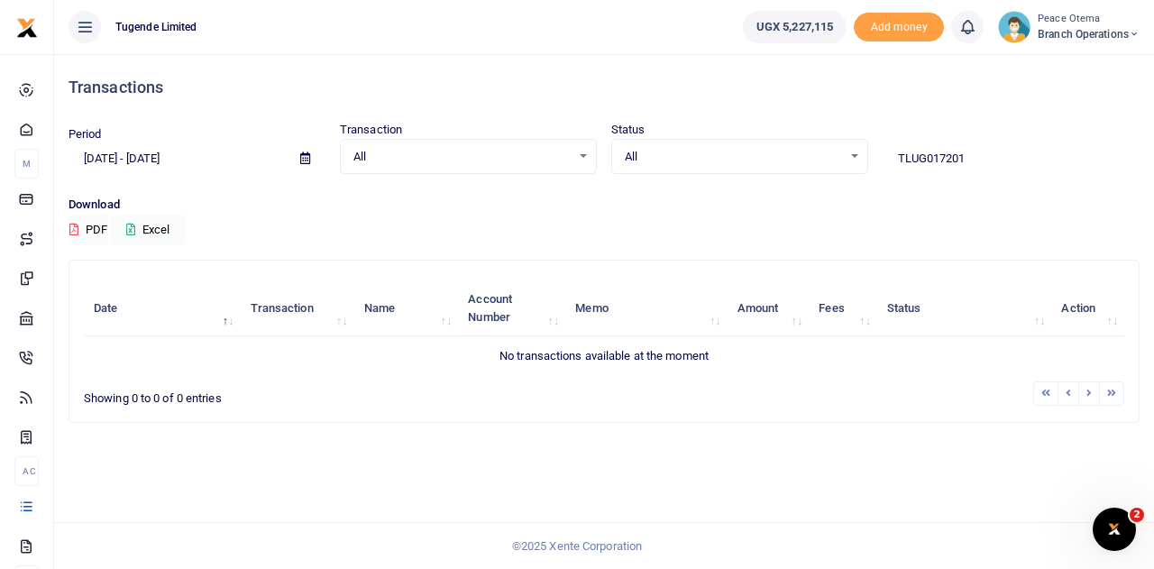
click at [977, 163] on input "TLUG017201" at bounding box center [1011, 158] width 257 height 31
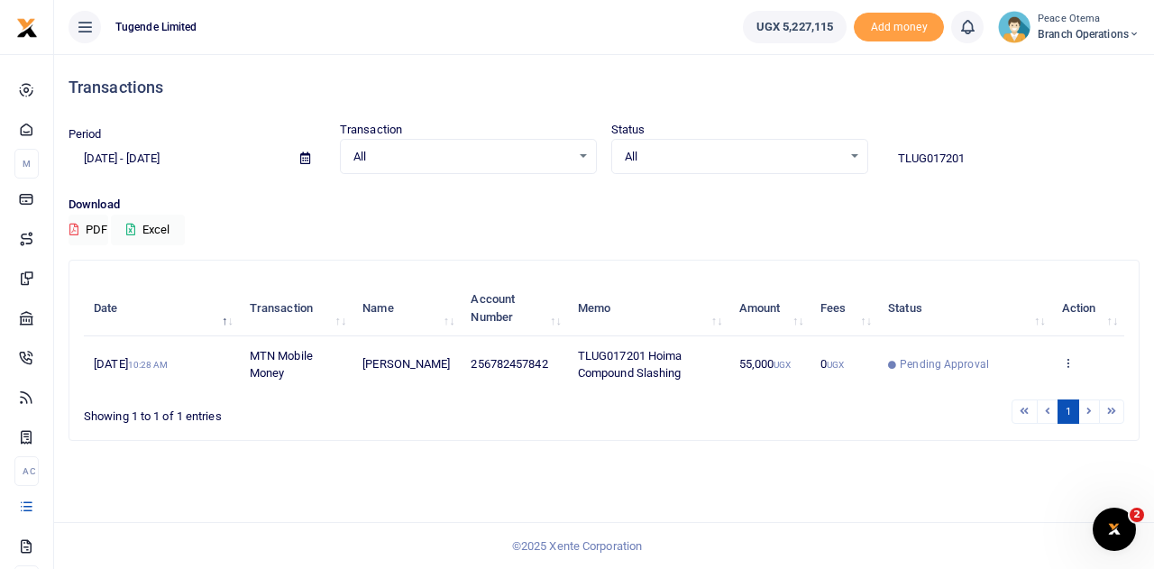
drag, startPoint x: 995, startPoint y: 169, endPoint x: 783, endPoint y: 148, distance: 213.8
click at [783, 148] on div "Period 09/16/2025 - 10/15/2025 Transaction All Select an option... All Airtime …" at bounding box center [603, 147] width 1085 height 53
paste input "-017186"
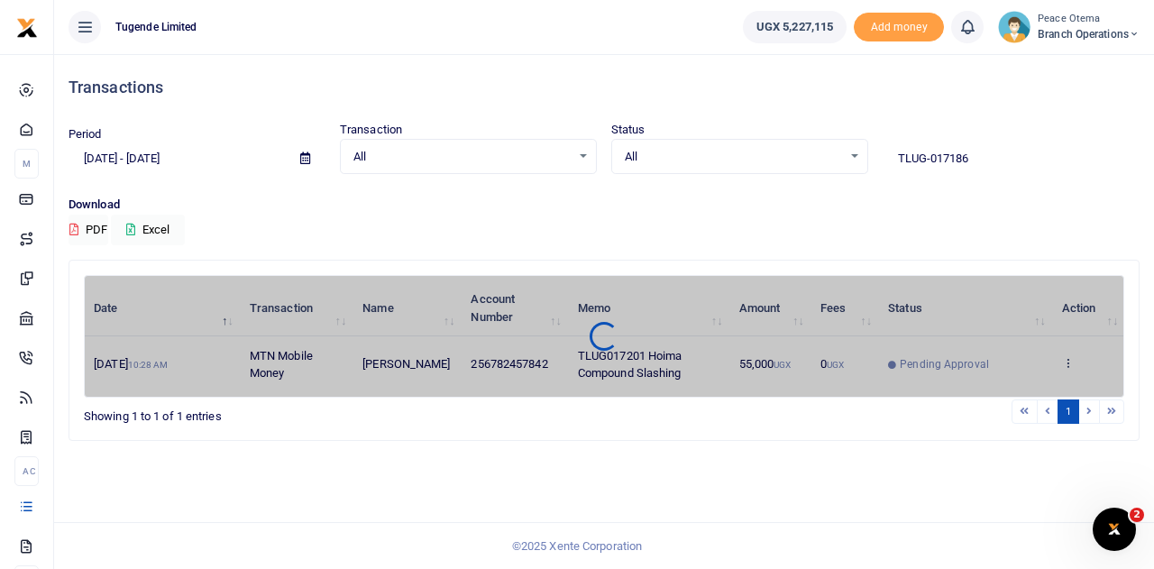
type input "TLUG-017186"
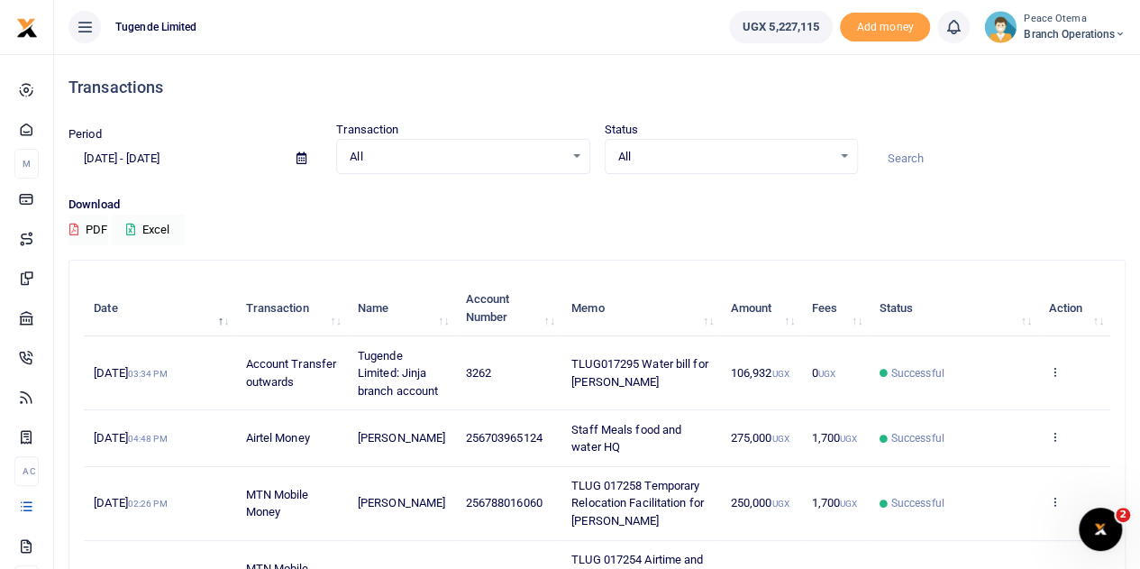
click at [927, 169] on input at bounding box center [999, 158] width 253 height 31
paste input "TLUG-017186"
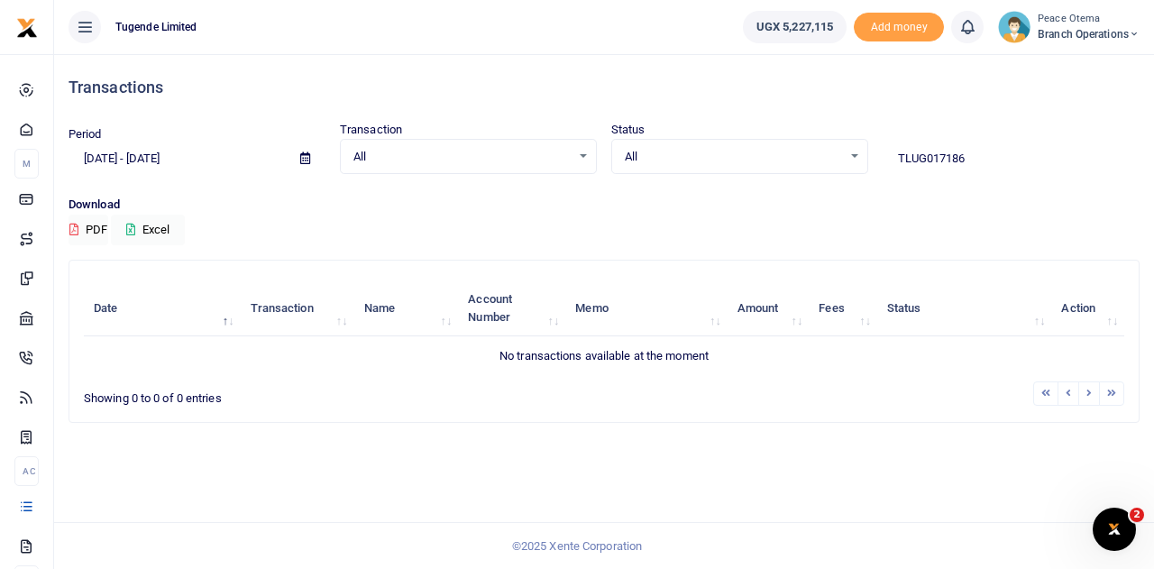
click at [974, 156] on input "TLUG017186" at bounding box center [1011, 158] width 257 height 31
click at [923, 156] on input "TLUG017186" at bounding box center [1011, 158] width 257 height 31
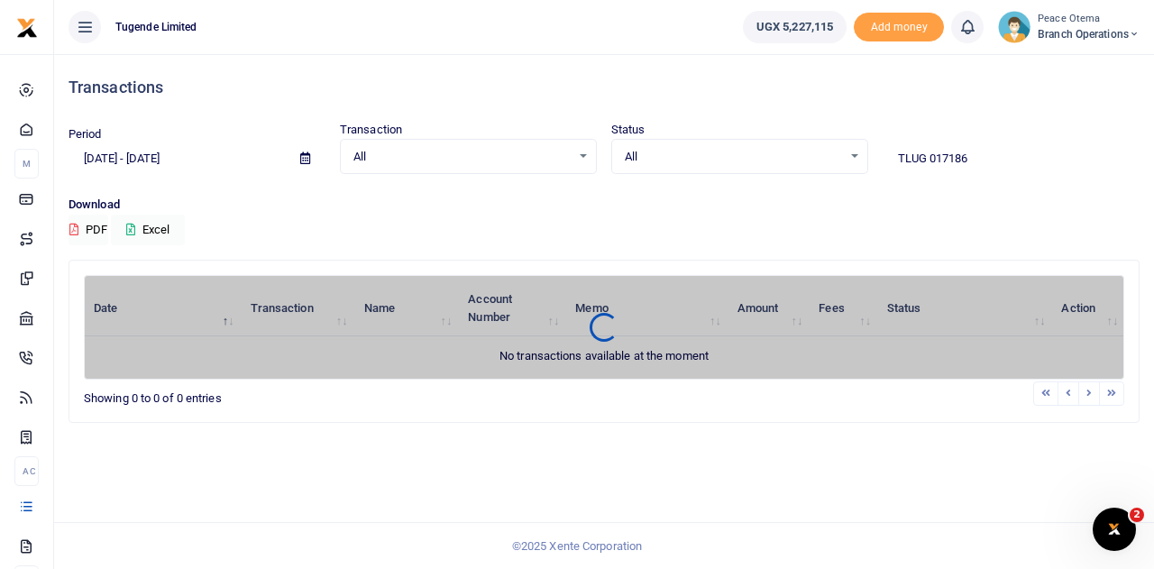
click at [979, 156] on input "TLUG 017186" at bounding box center [1011, 158] width 257 height 31
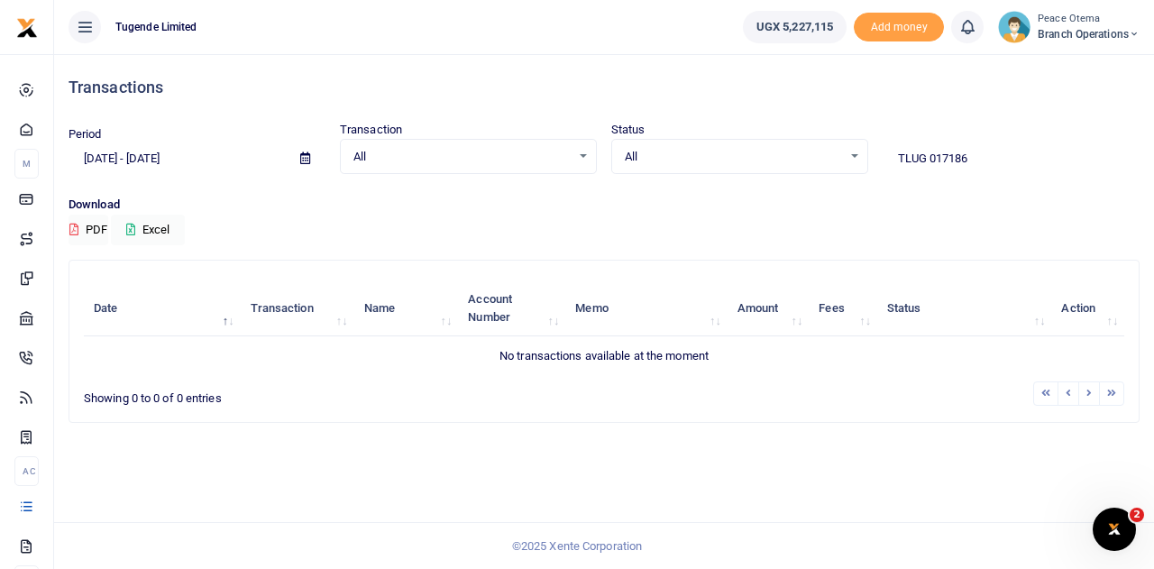
click at [929, 158] on input "TLUG 017186" at bounding box center [1011, 158] width 257 height 31
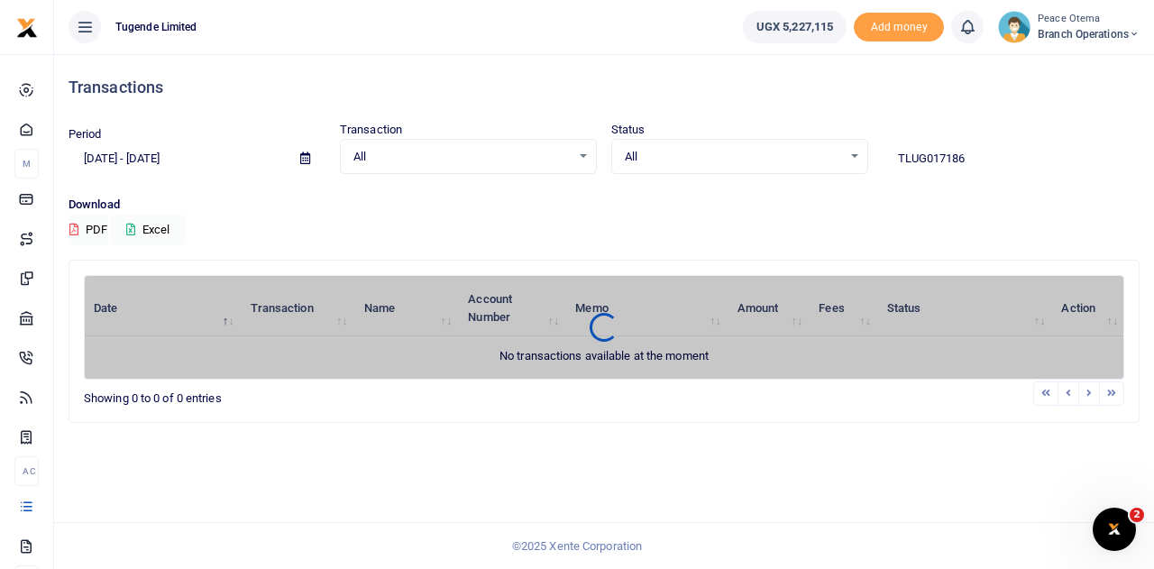
click at [974, 158] on input "TLUG017186" at bounding box center [1011, 158] width 257 height 31
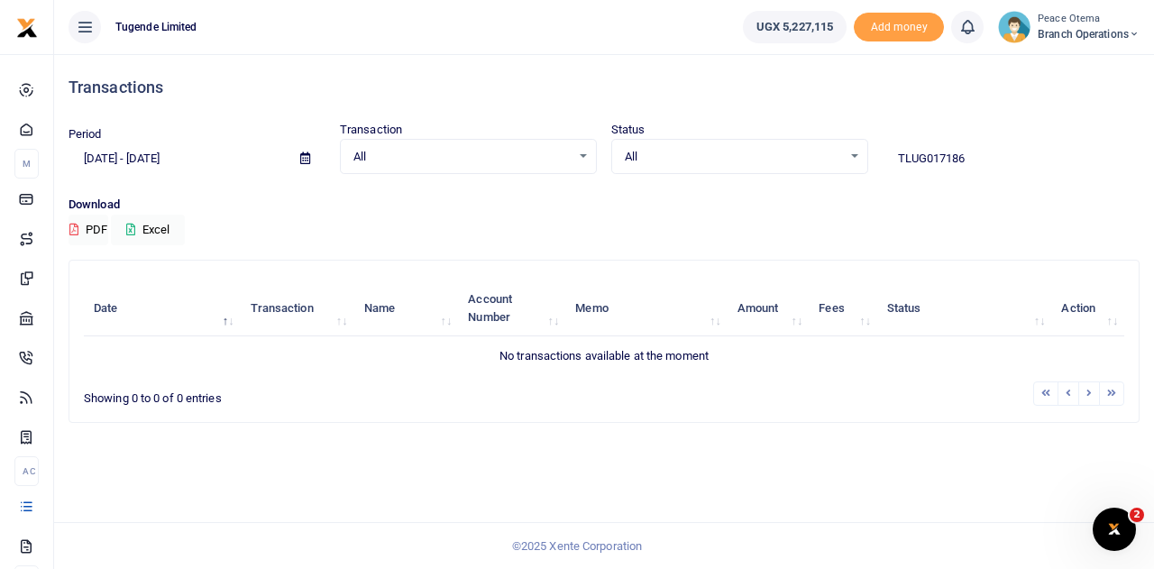
click at [927, 156] on input "TLUG017186" at bounding box center [1011, 158] width 257 height 31
type input "TLUG 017186"
drag, startPoint x: 970, startPoint y: 158, endPoint x: 838, endPoint y: 174, distance: 132.6
click at [838, 174] on div "Period 09/16/2025 - 10/15/2025 Transaction All Select an option... All Airtime …" at bounding box center [603, 158] width 1085 height 75
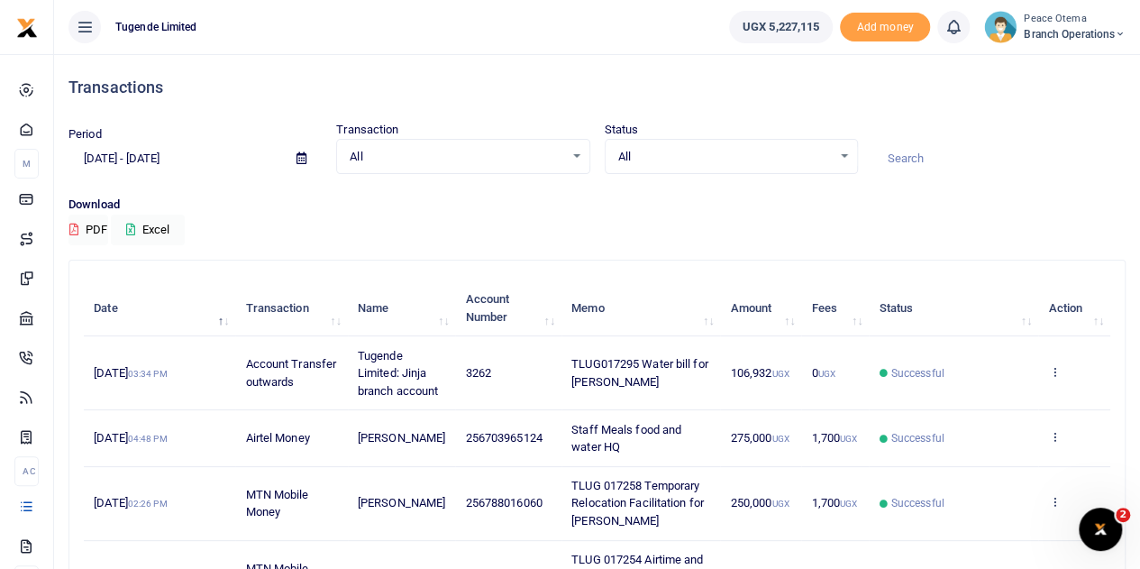
click at [898, 160] on input at bounding box center [999, 158] width 253 height 31
paste input "769056917"
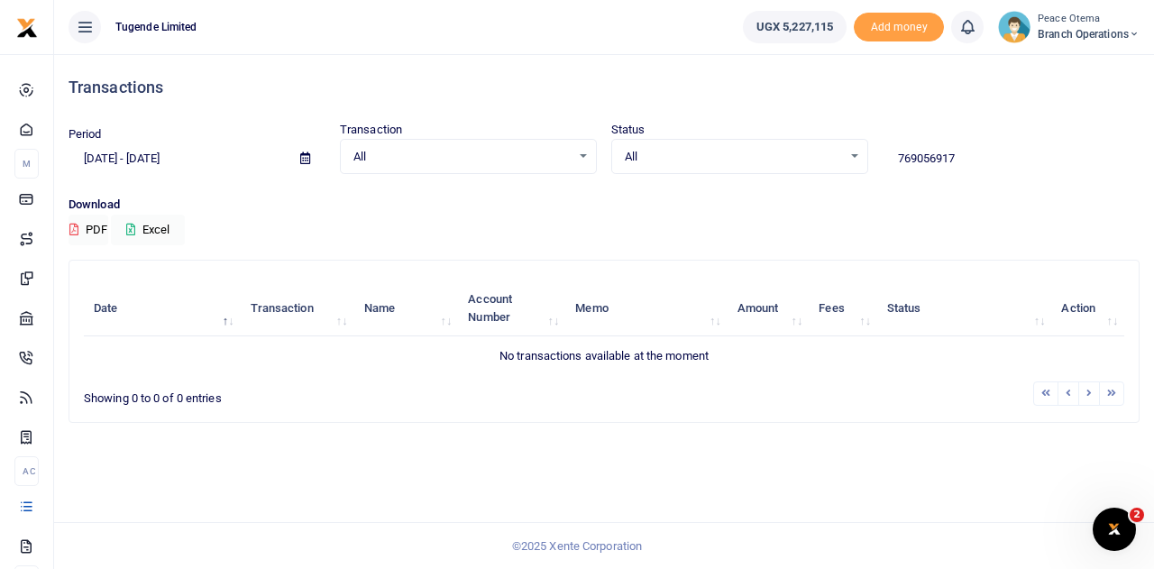
type input "769056917"
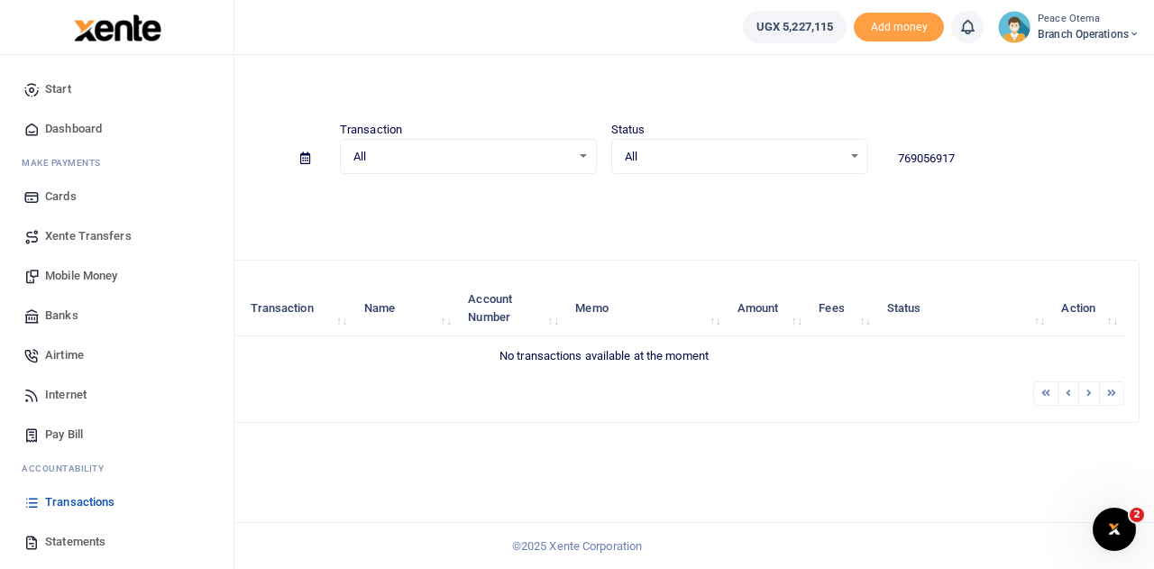
click at [60, 272] on span "Mobile Money" at bounding box center [81, 276] width 72 height 18
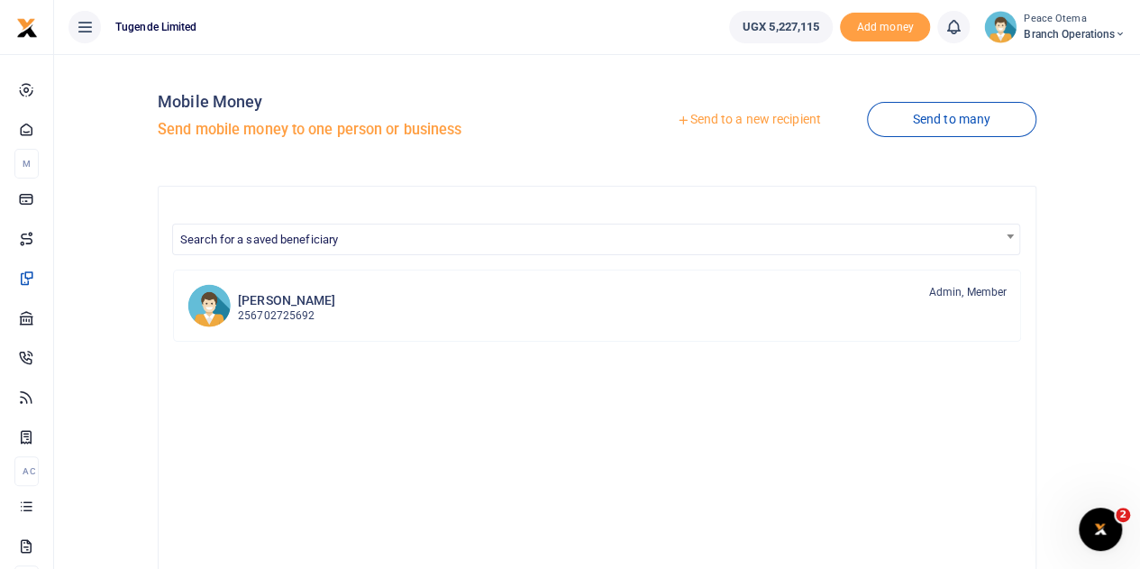
click at [680, 124] on icon at bounding box center [683, 120] width 13 height 13
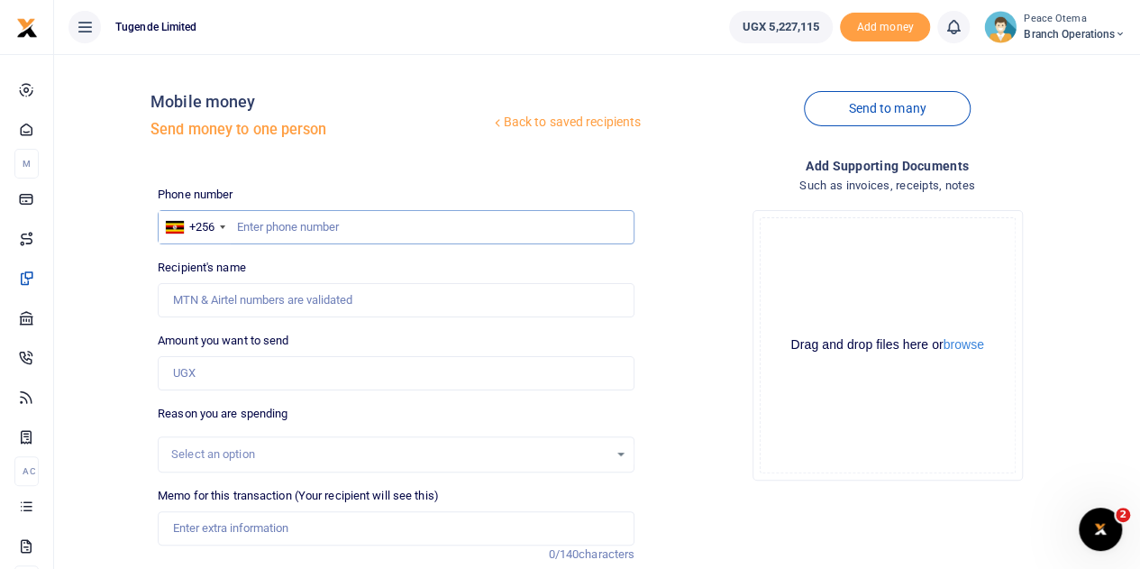
click at [249, 232] on input "text" at bounding box center [396, 227] width 477 height 34
paste input "769056917"
type input "769056917"
type input "[PERSON_NAME]"
type input "769056917"
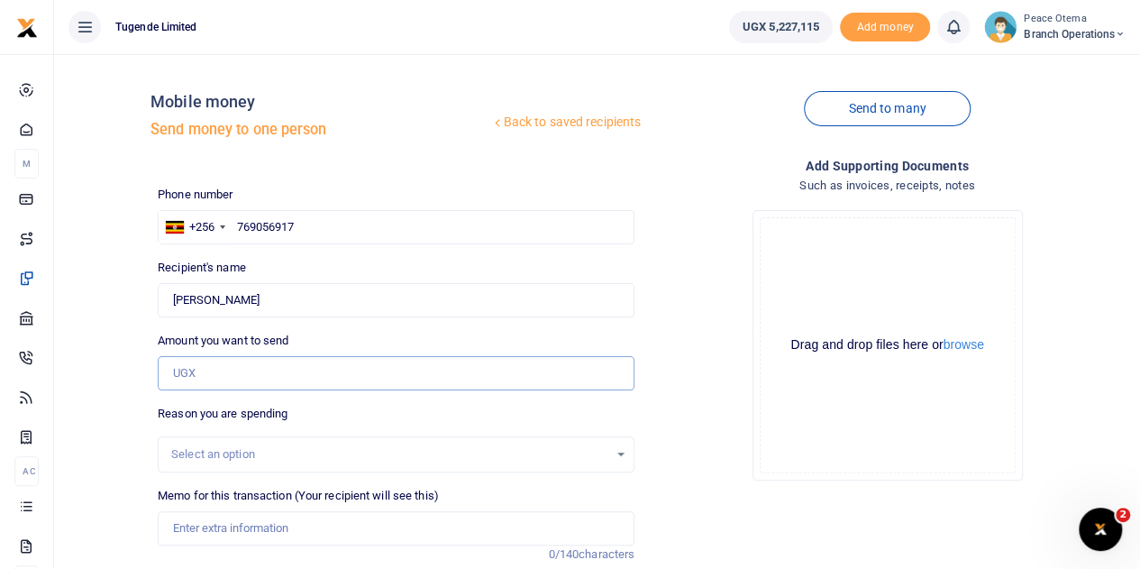
click at [202, 374] on input "Amount you want to send" at bounding box center [396, 373] width 477 height 34
paste input "62,000.00"
type input "62,000"
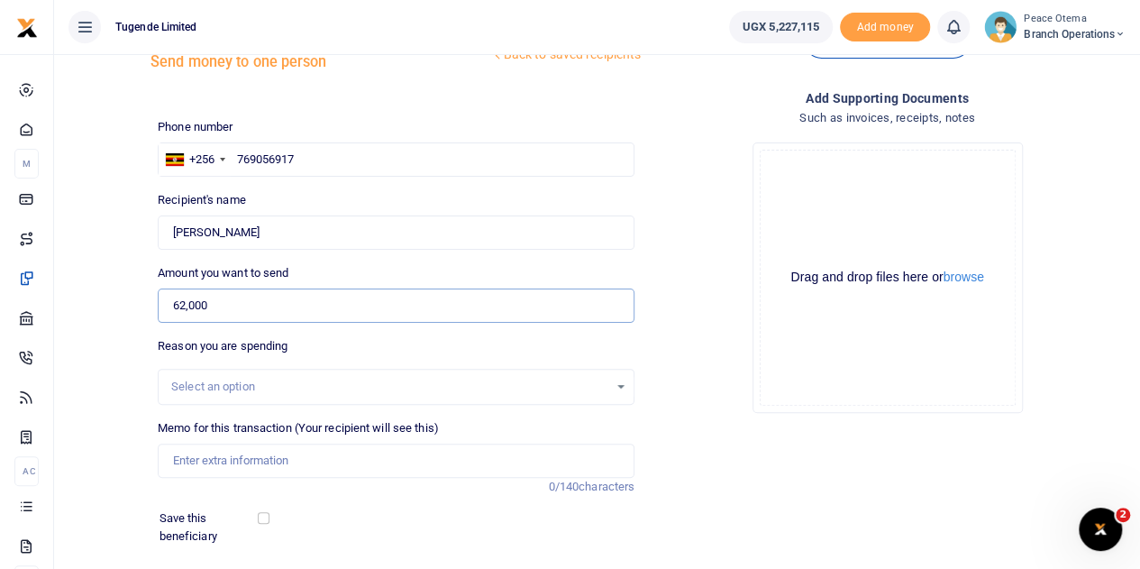
scroll to position [71, 0]
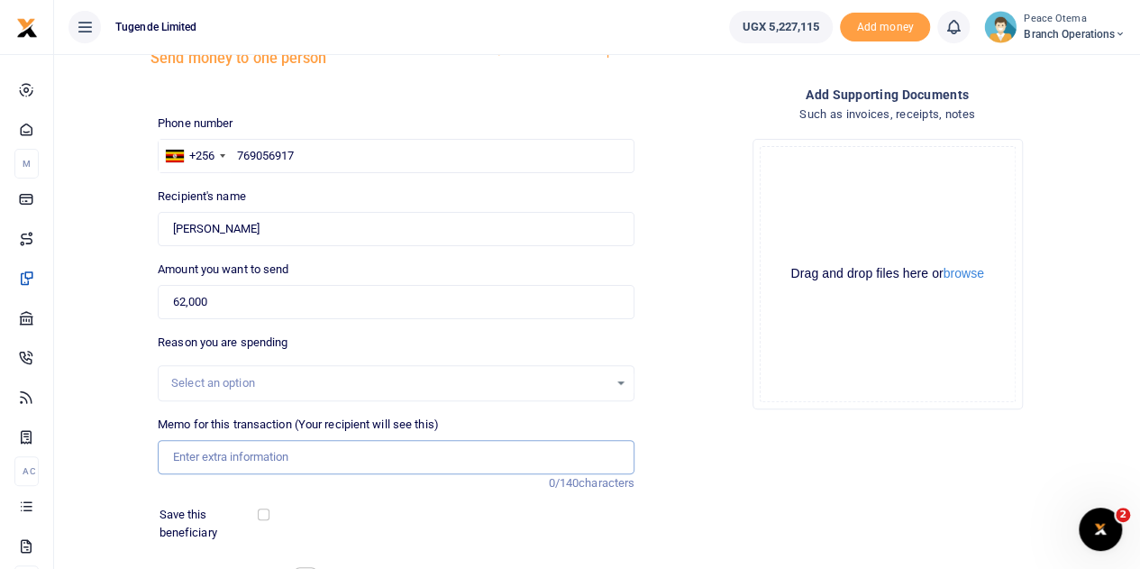
click at [185, 457] on input "Memo for this transaction (Your recipient will see this)" at bounding box center [396, 457] width 477 height 34
paste input "TLUG-017186"
click at [247, 453] on input "TLUG017186" at bounding box center [396, 457] width 477 height 34
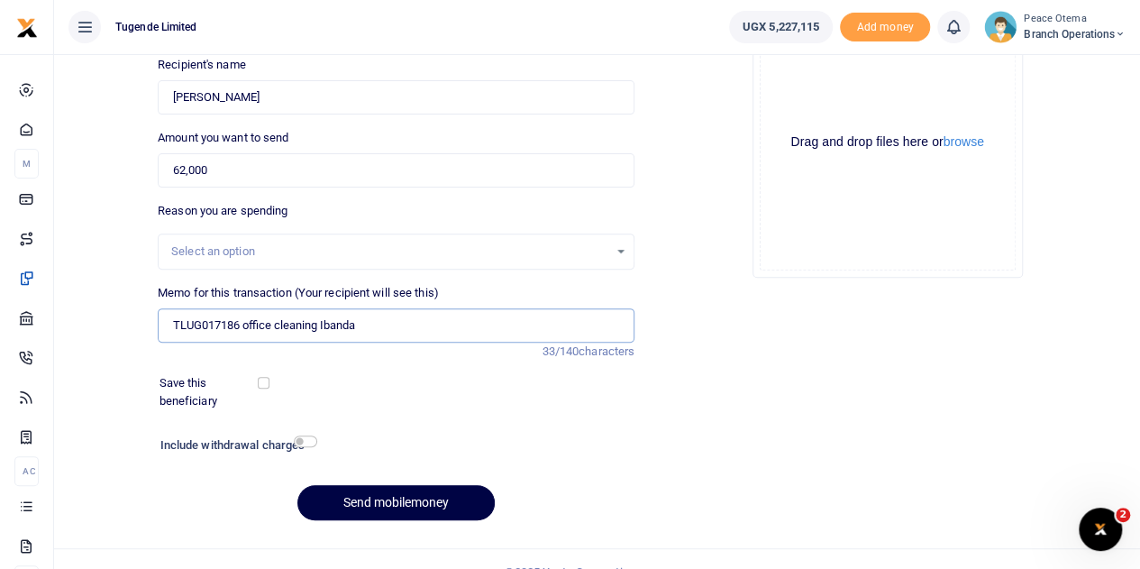
scroll to position [227, 0]
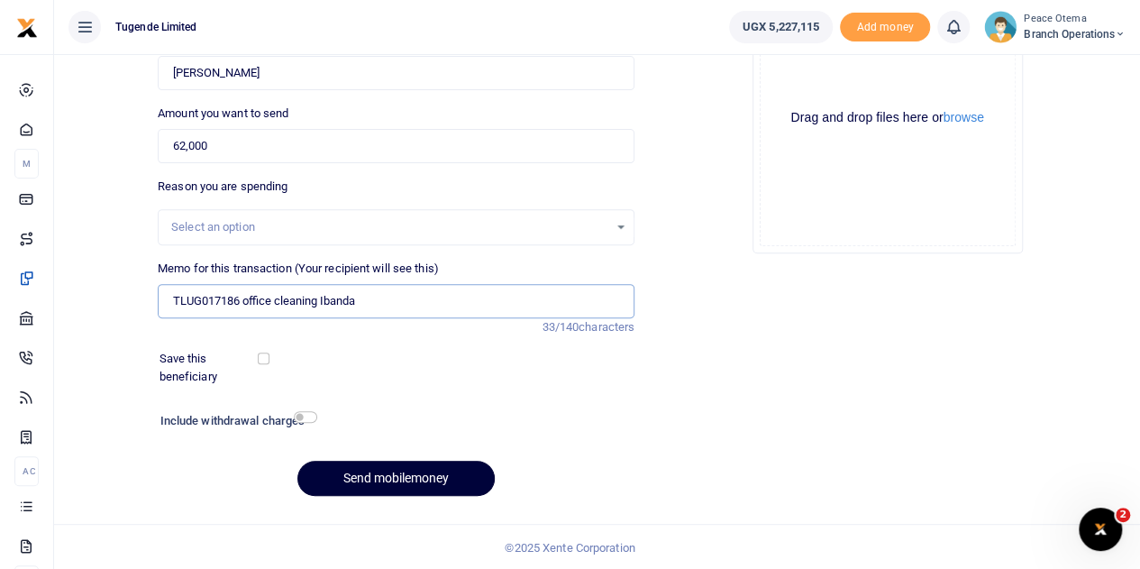
type input "TLUG017186 office cleaning Ibanda"
click at [389, 466] on button "Send mobilemoney" at bounding box center [396, 478] width 197 height 35
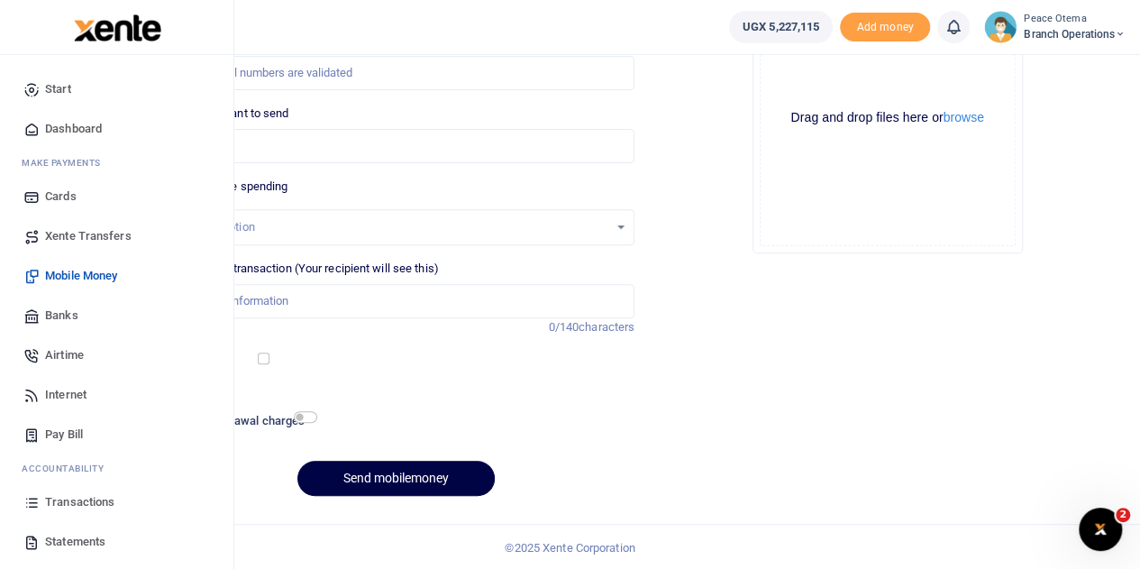
click at [65, 498] on span "Transactions" at bounding box center [79, 502] width 69 height 18
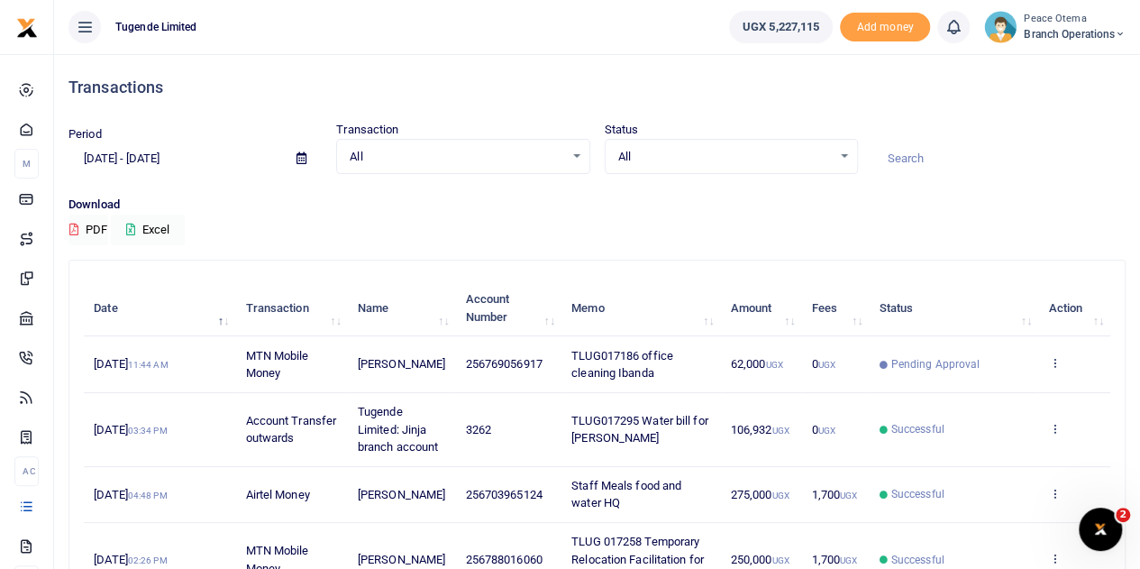
click at [907, 160] on input at bounding box center [999, 158] width 253 height 31
paste input "TLUG-017116"
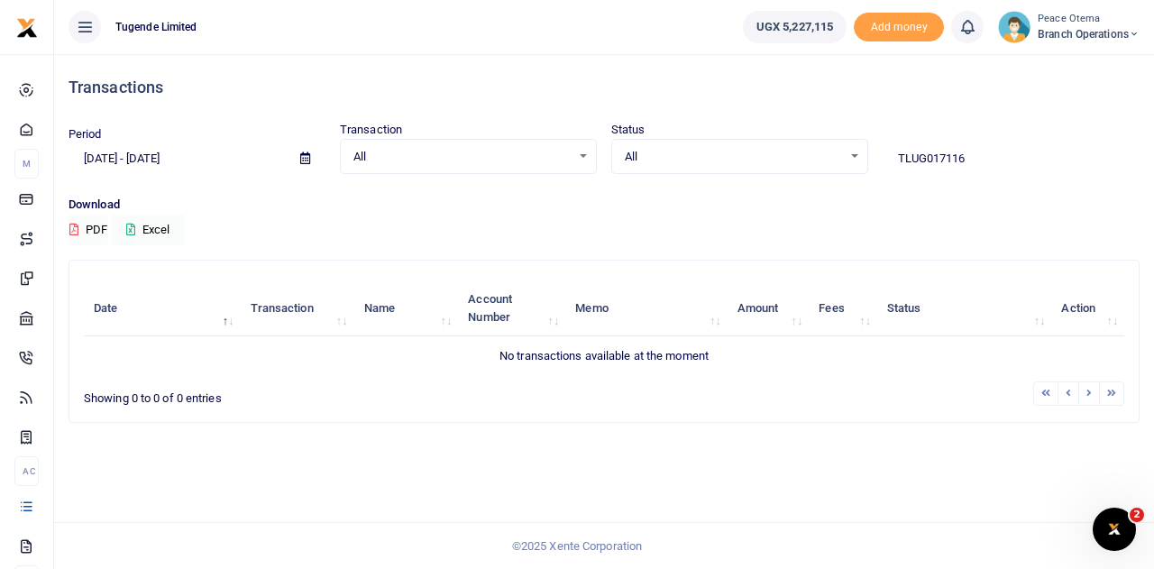
click at [968, 158] on input "TLUG017116" at bounding box center [1011, 158] width 257 height 31
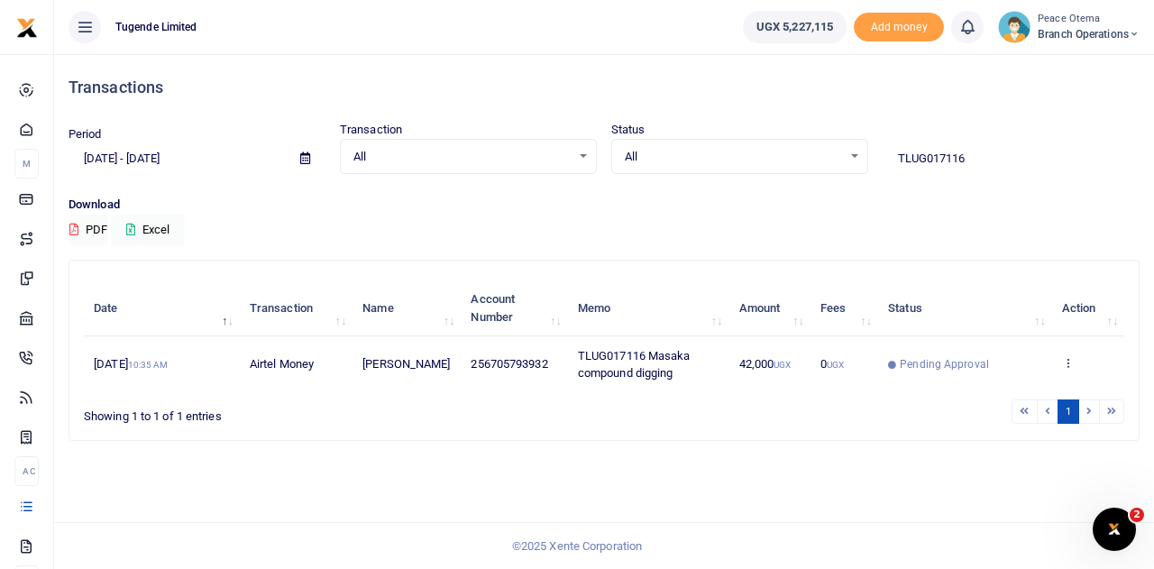
type input "TLUG017116"
